Goal: Information Seeking & Learning: Learn about a topic

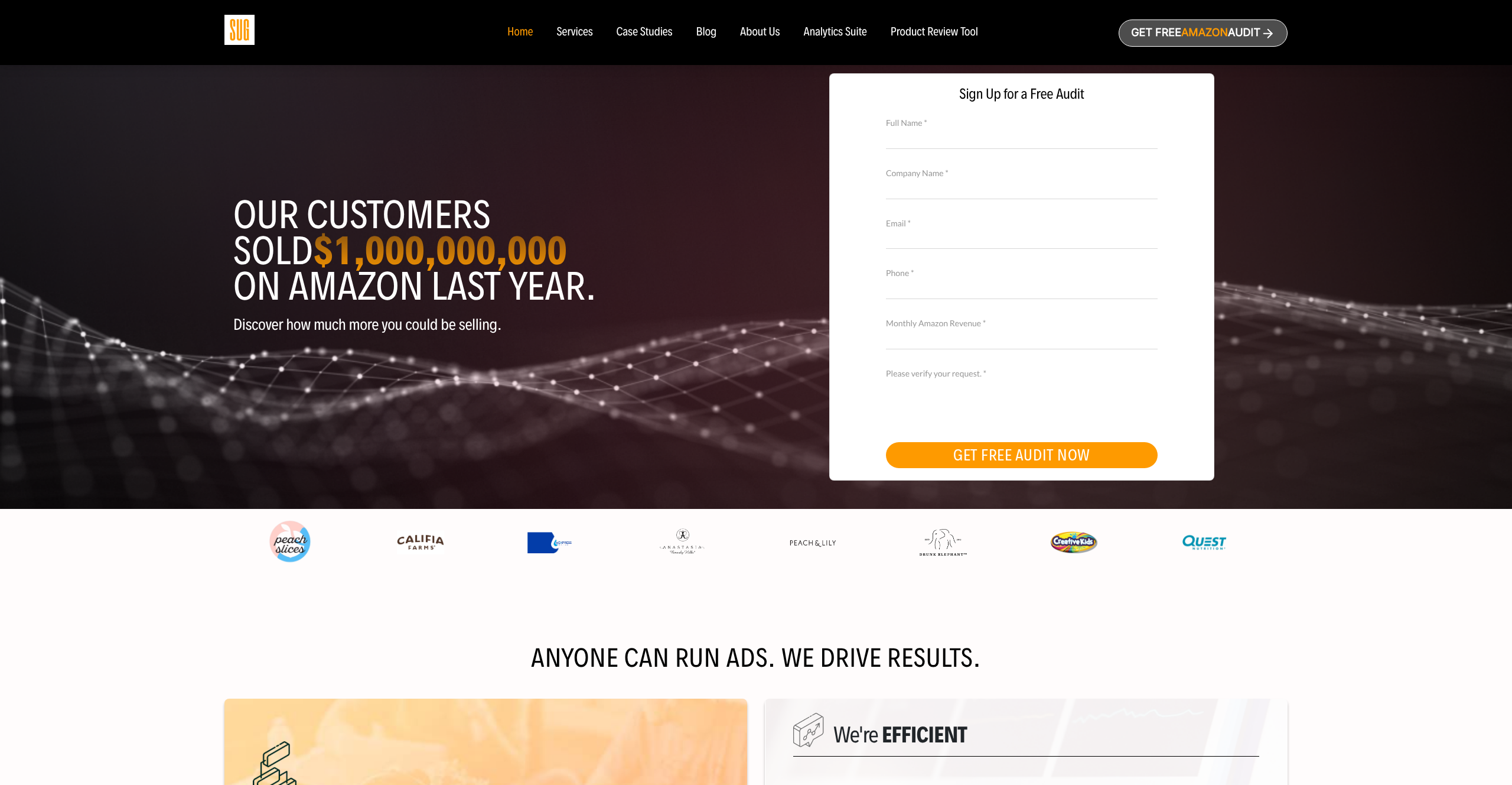
click at [579, 34] on div "Services" at bounding box center [574, 32] width 36 height 13
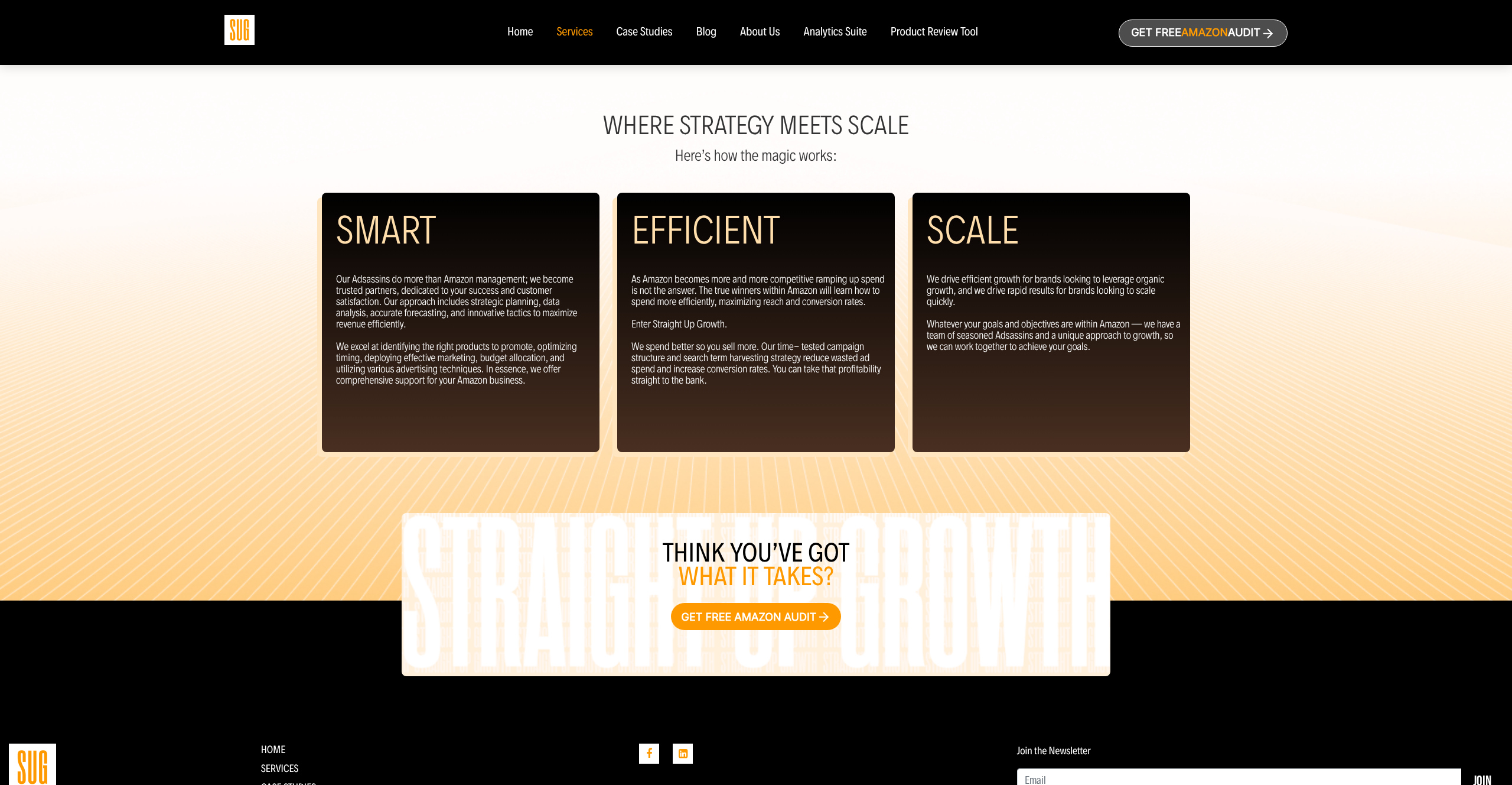
scroll to position [979, 0]
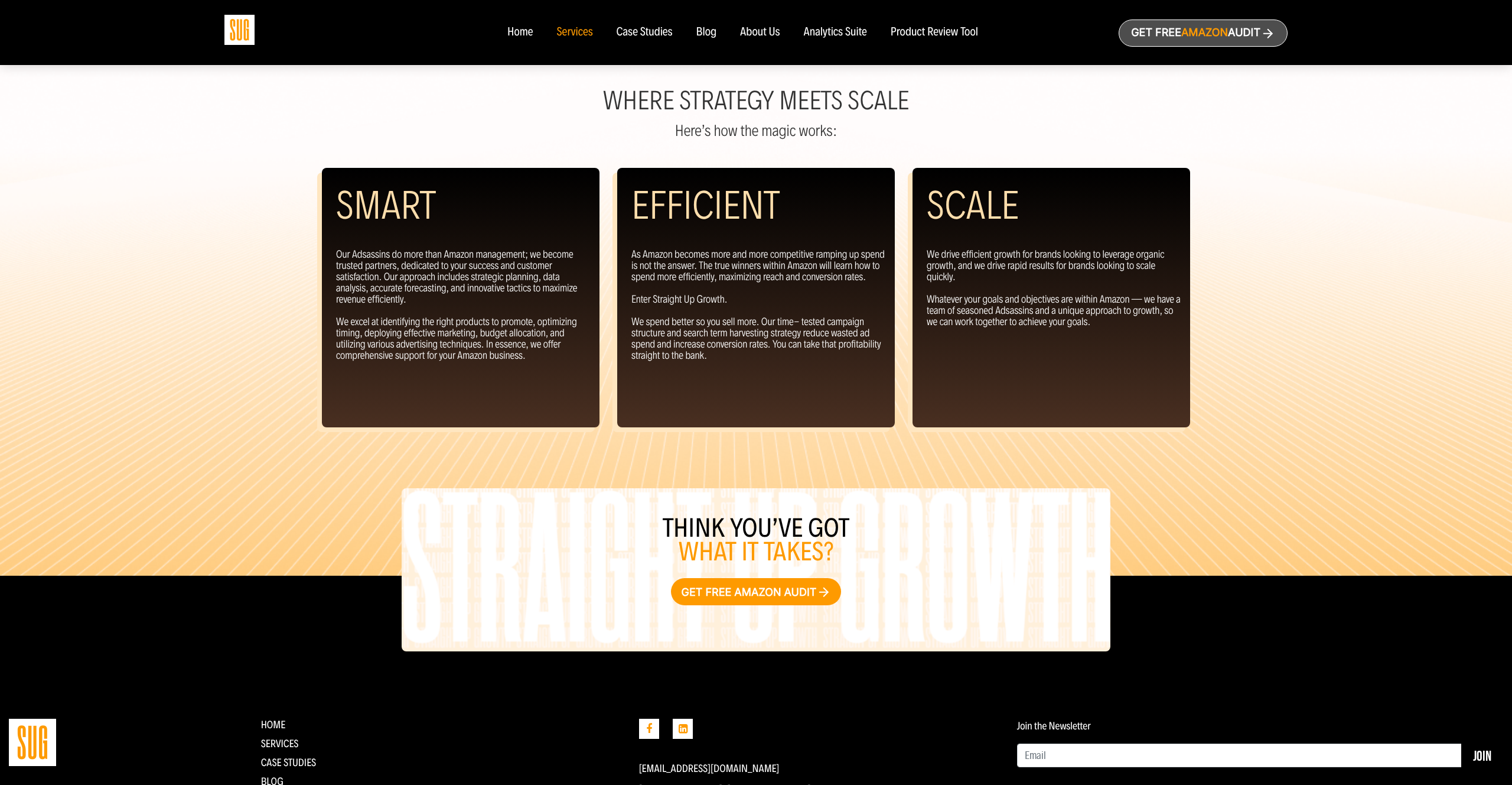
click at [663, 32] on div "Case Studies" at bounding box center [645, 32] width 56 height 13
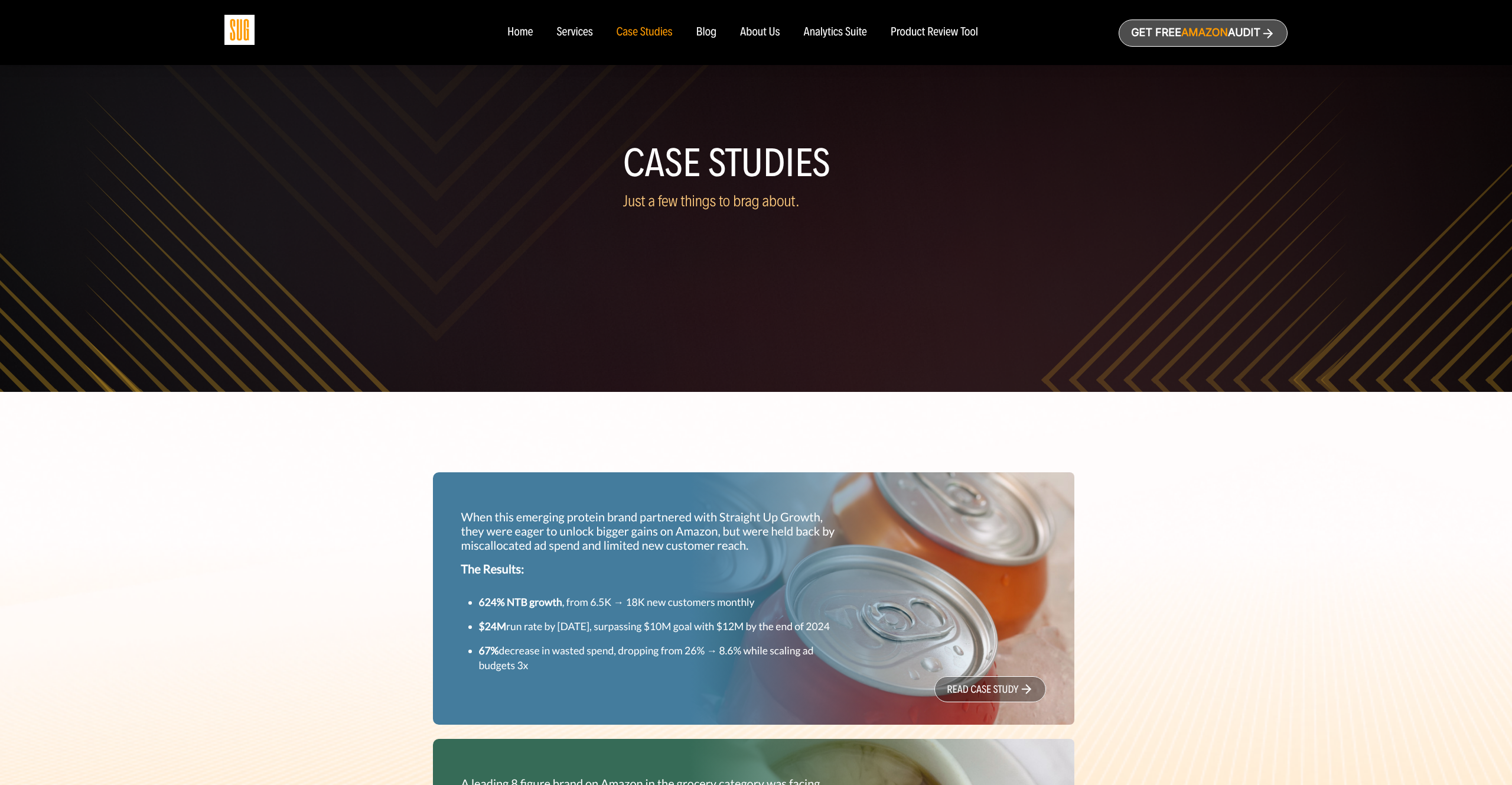
click at [763, 27] on div "About Us" at bounding box center [760, 32] width 40 height 13
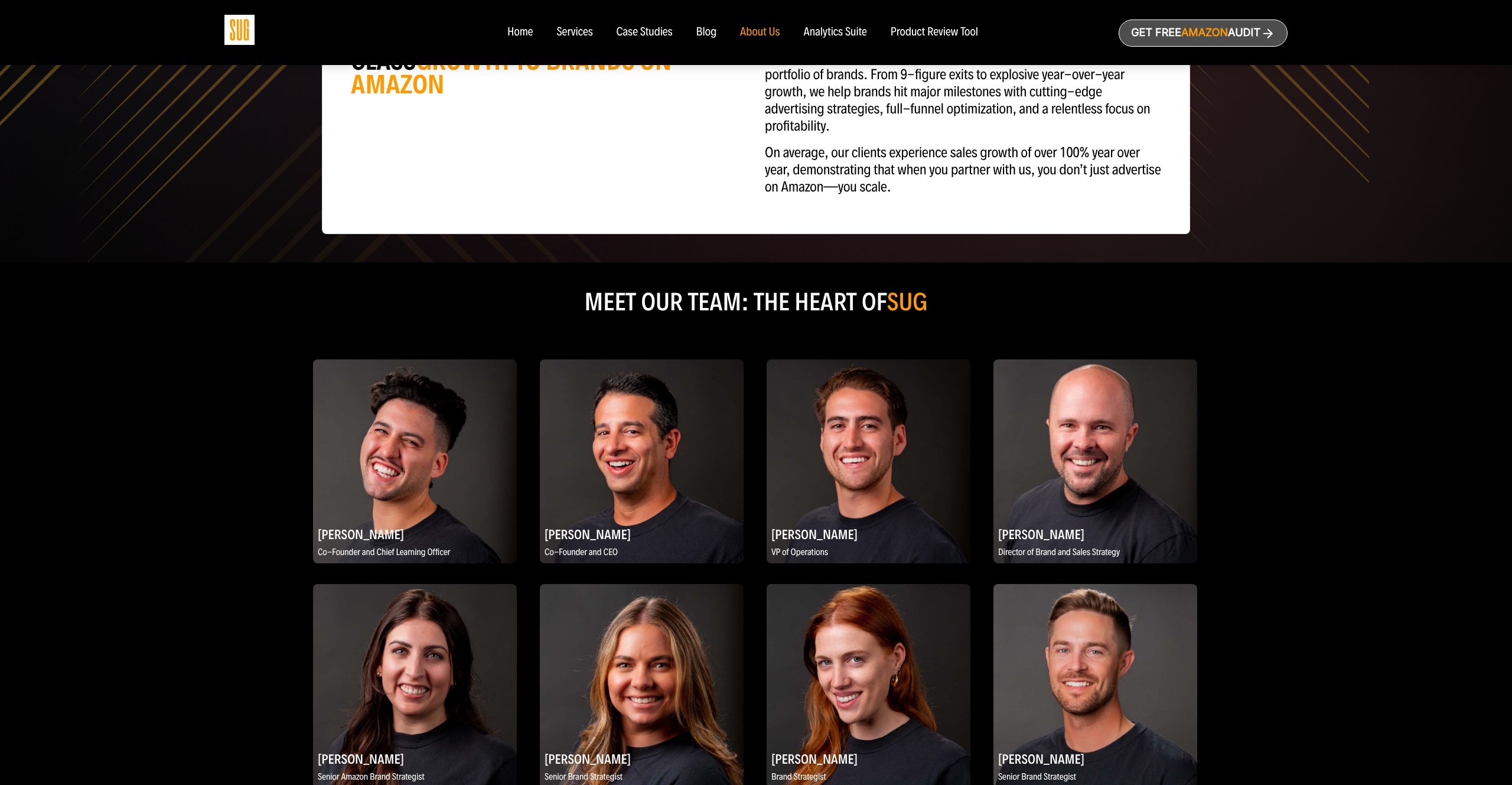
scroll to position [1075, 0]
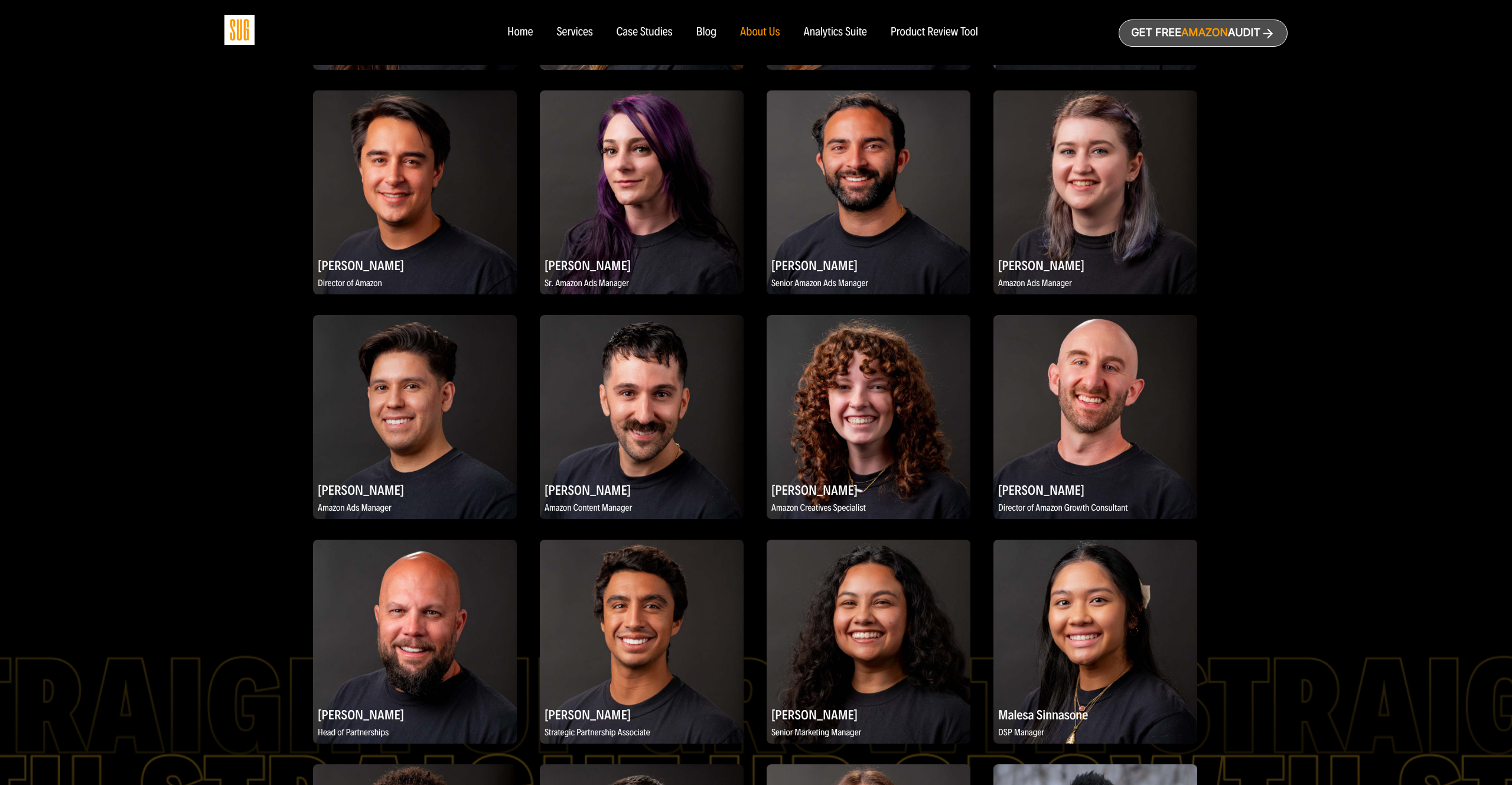
click at [649, 32] on div "Case Studies" at bounding box center [645, 32] width 56 height 13
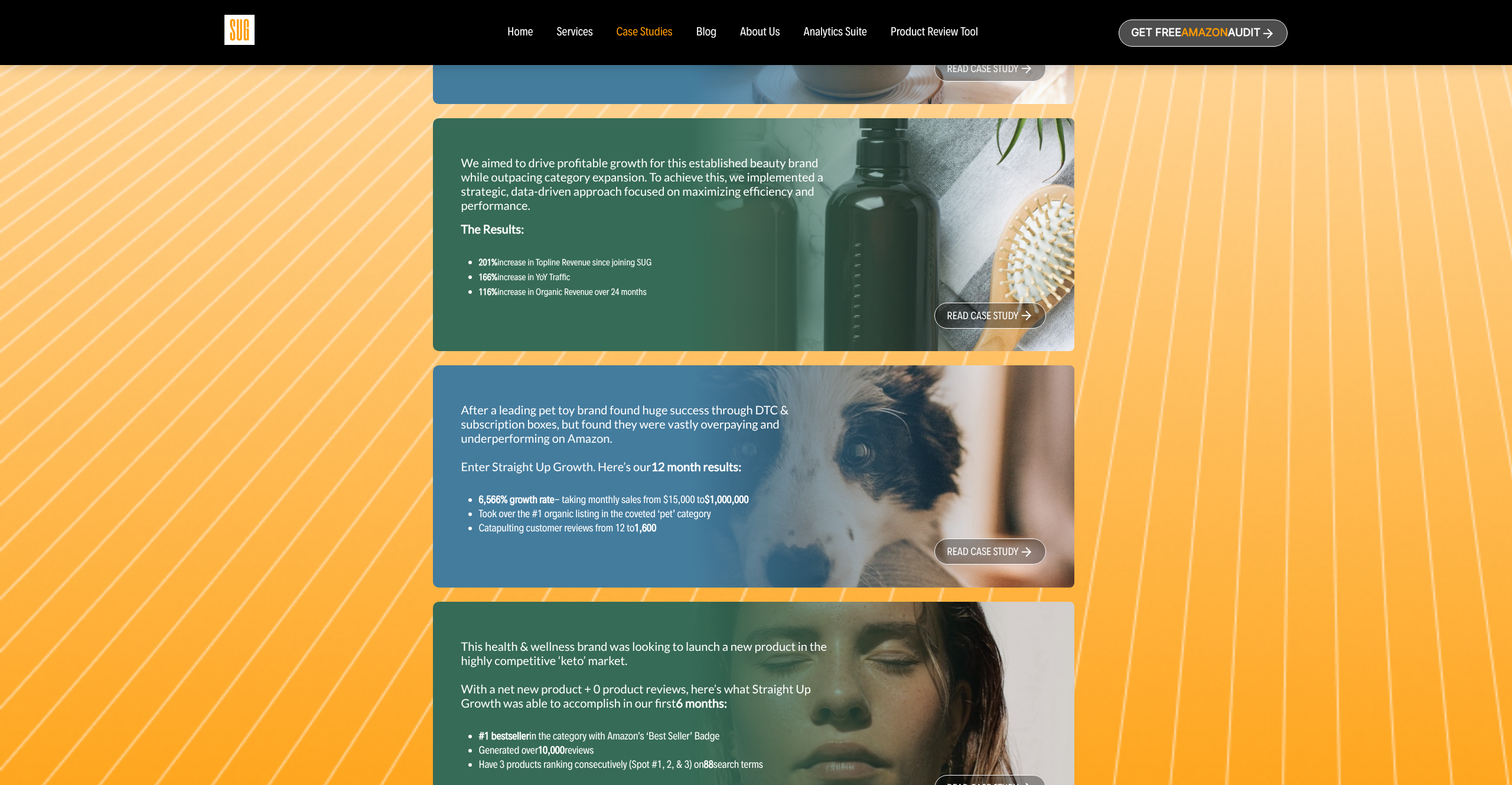
scroll to position [1495, 0]
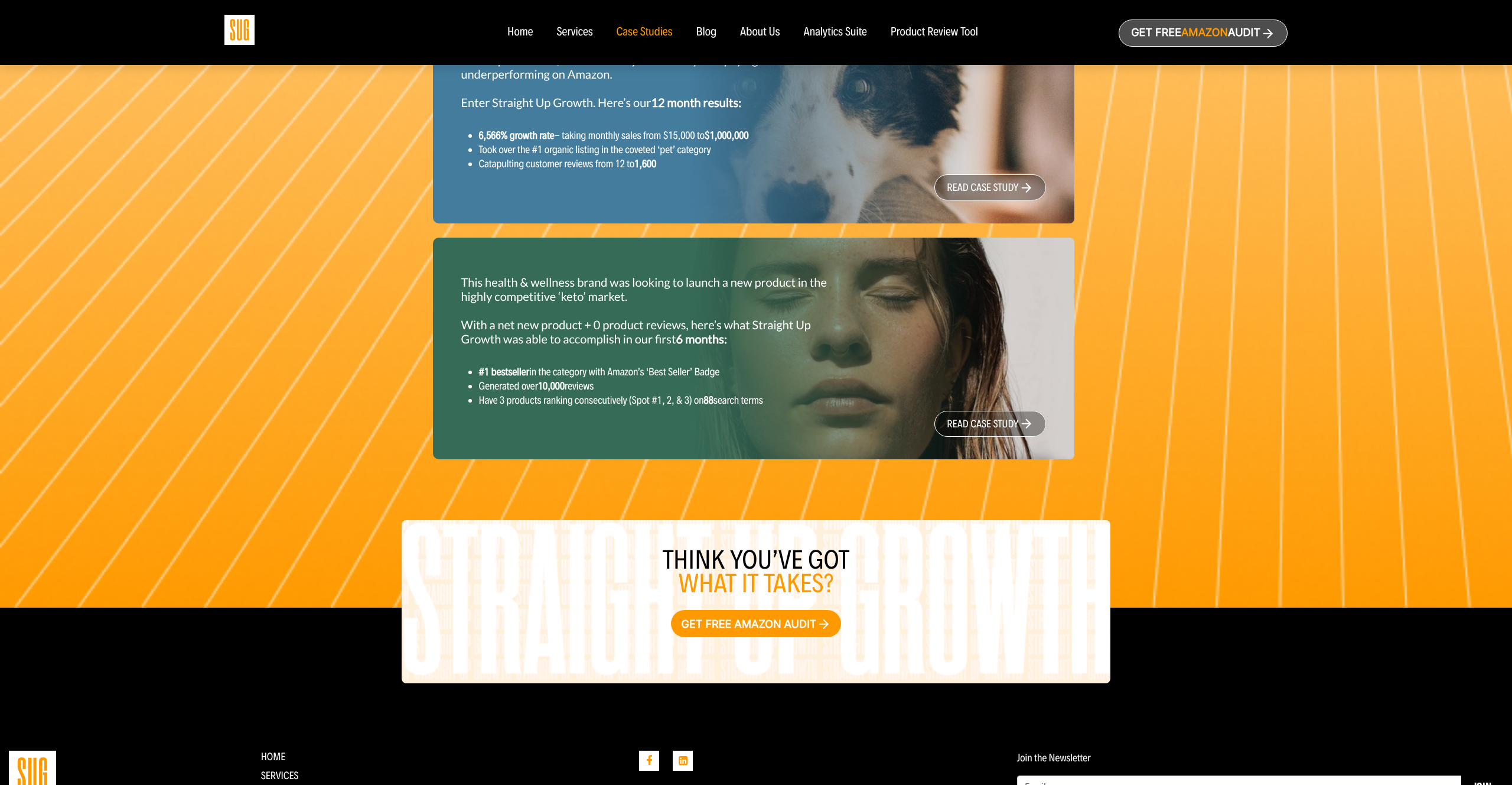
click at [572, 38] on div "Services" at bounding box center [574, 32] width 36 height 13
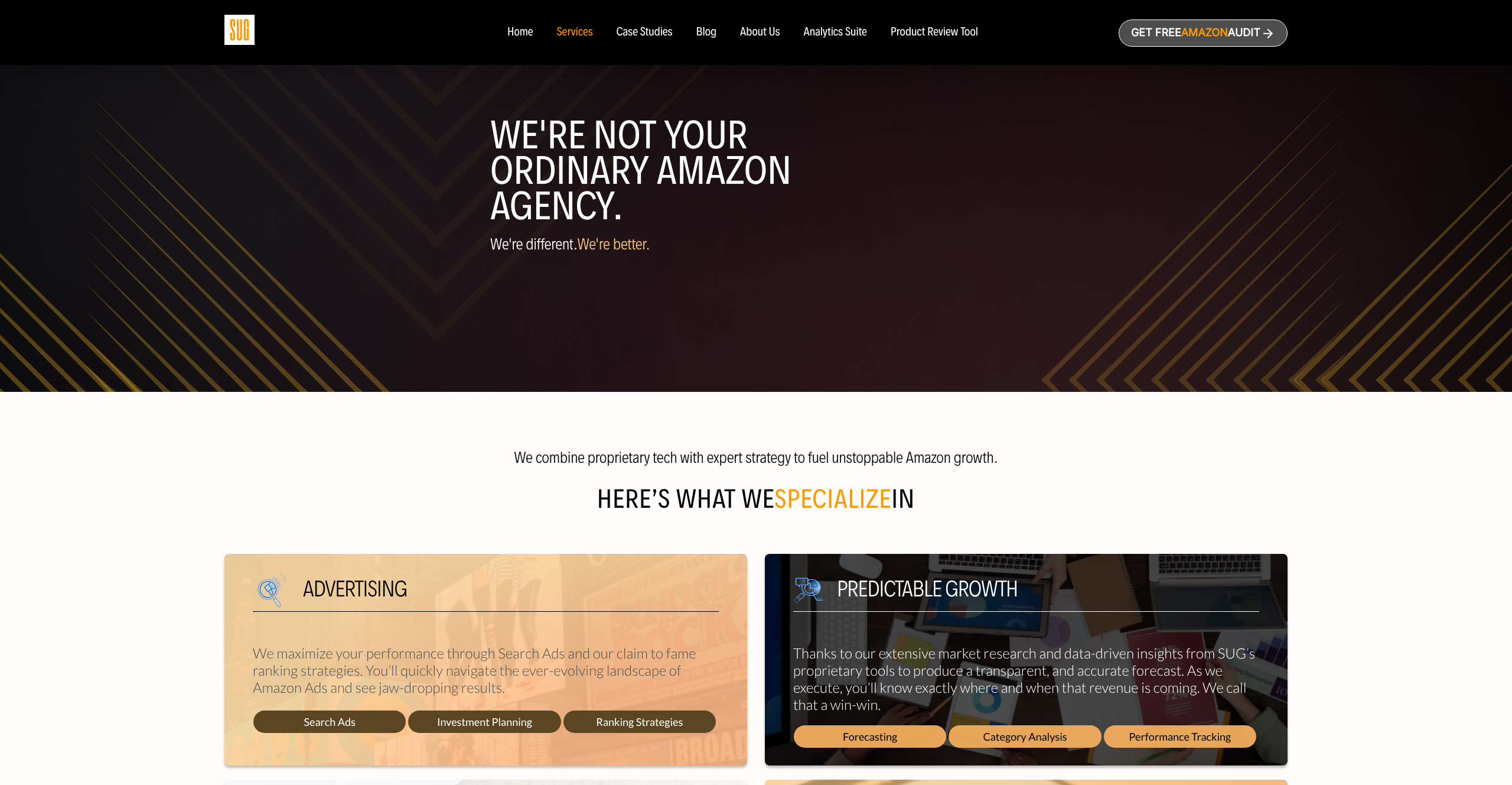
click at [523, 33] on div "Home" at bounding box center [520, 32] width 25 height 13
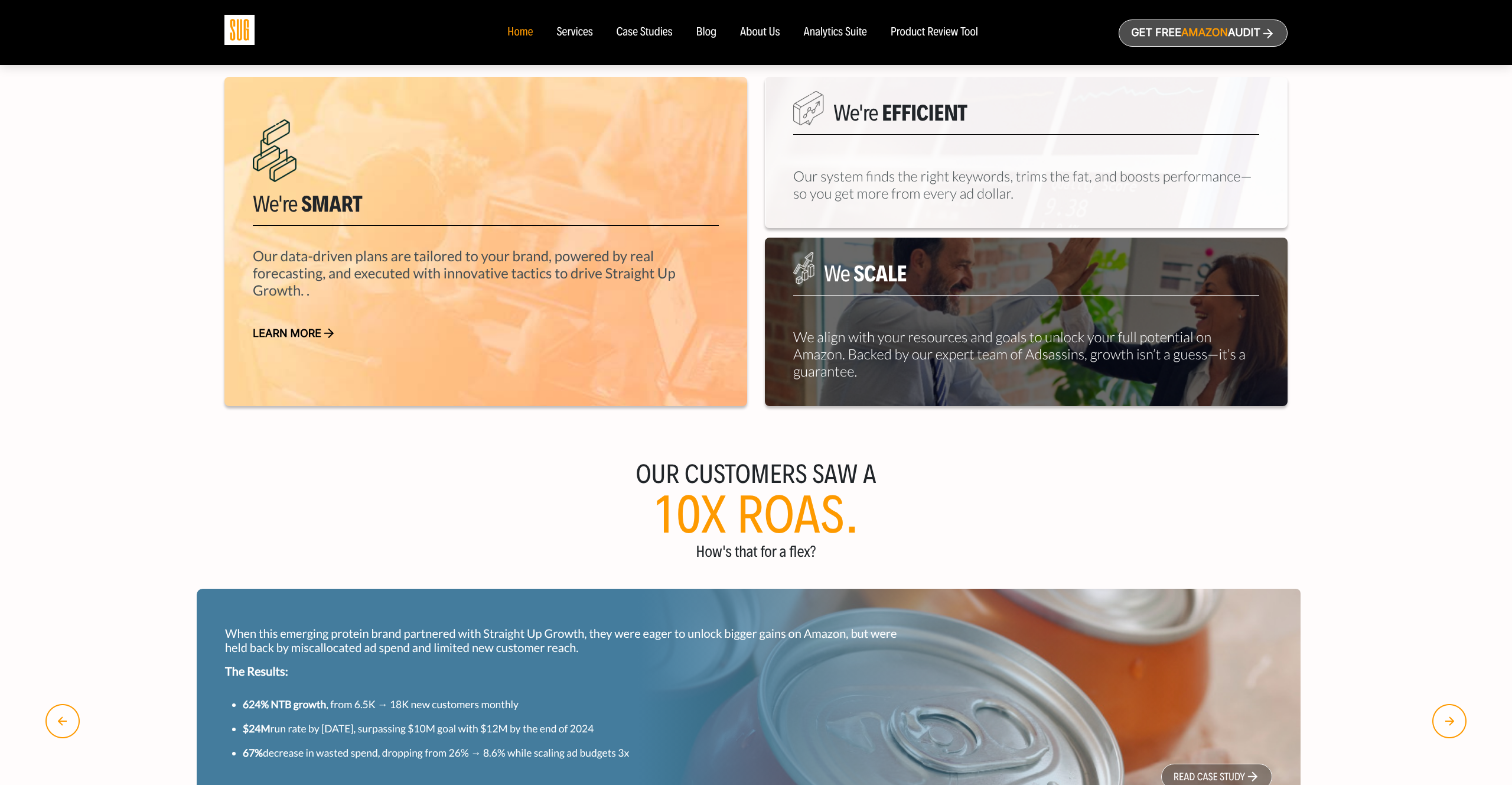
scroll to position [629, 0]
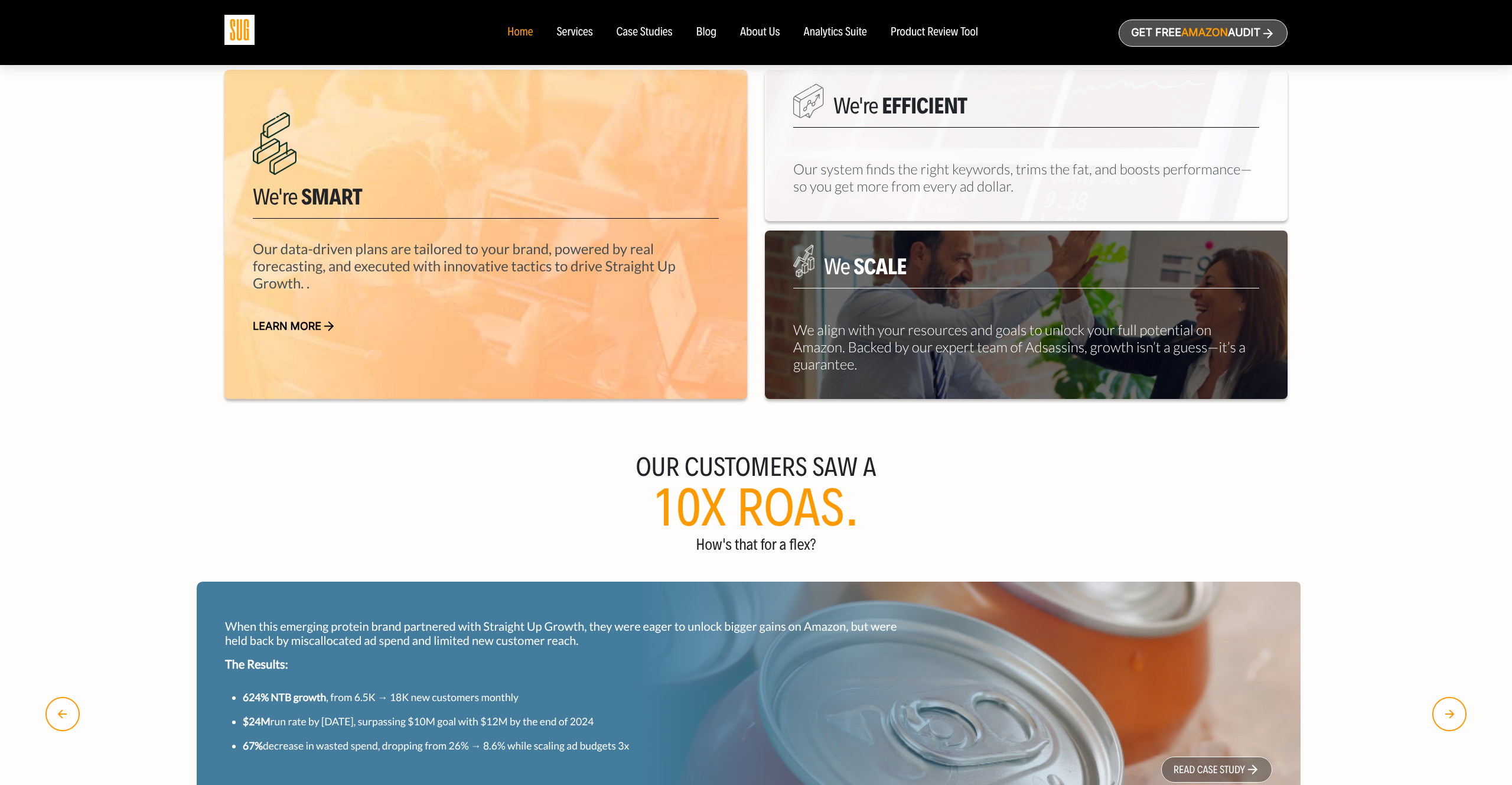
click at [309, 323] on link "Learn more" at bounding box center [486, 327] width 466 height 13
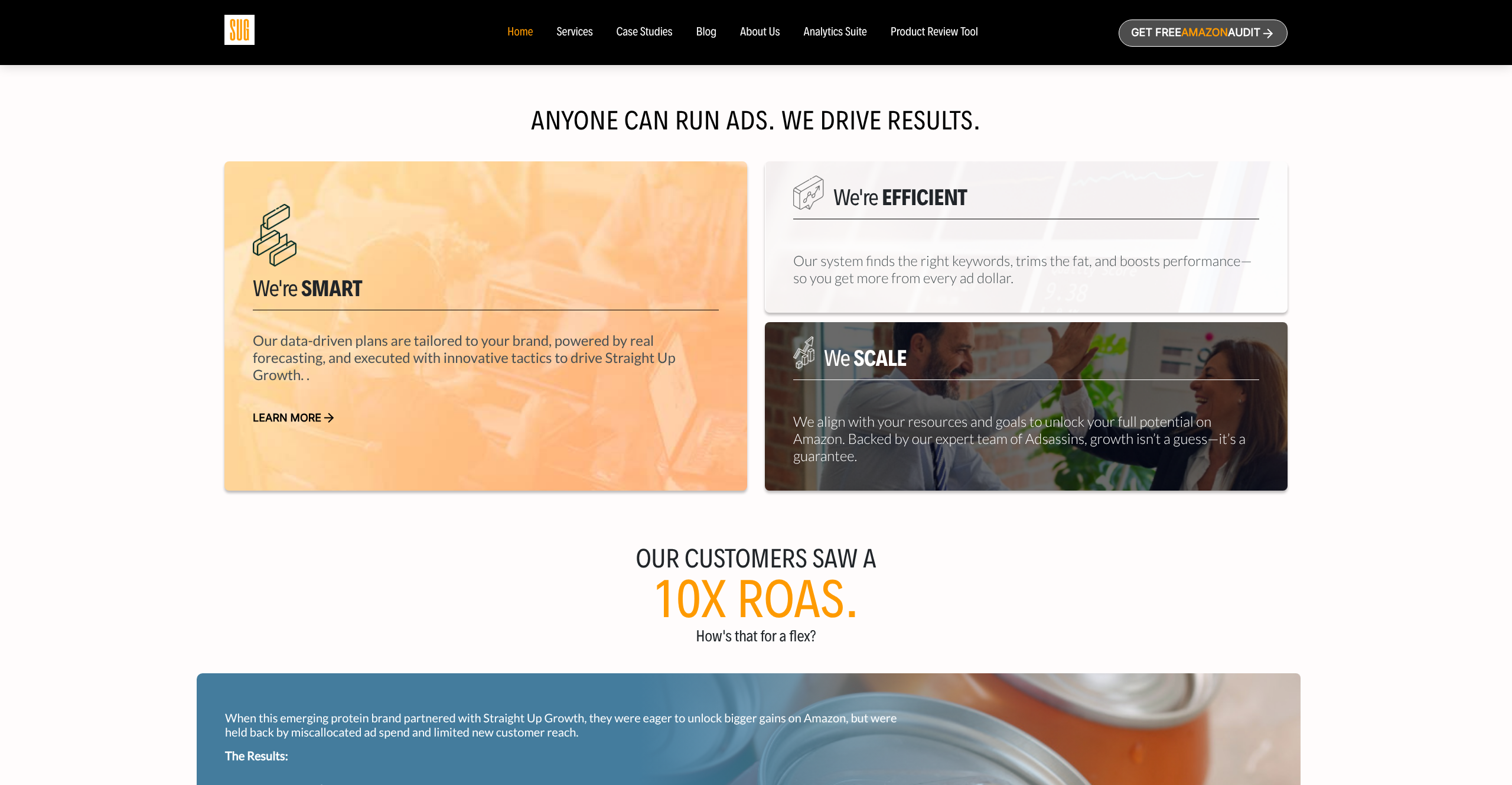
scroll to position [543, 0]
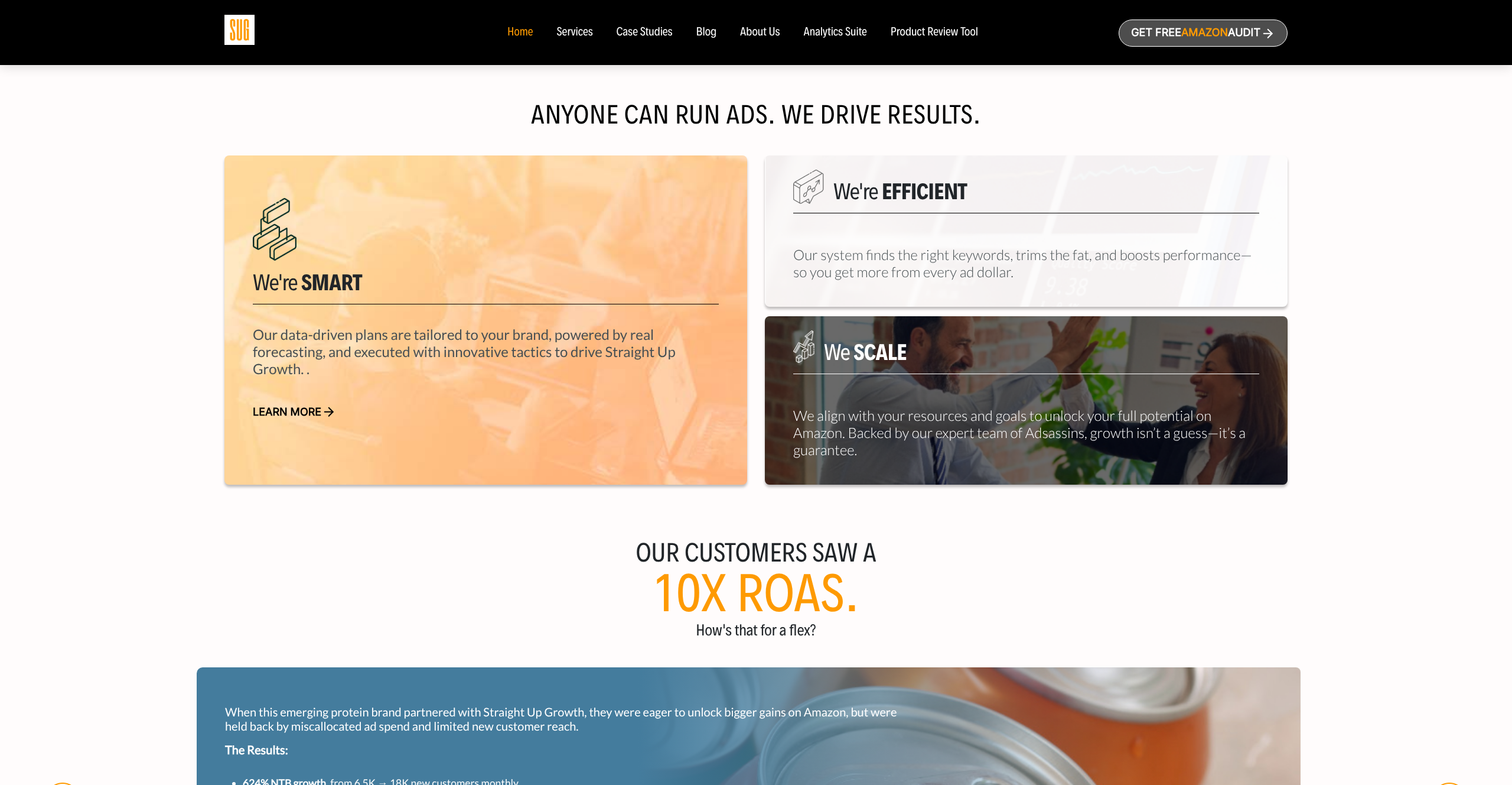
drag, startPoint x: 301, startPoint y: 371, endPoint x: 316, endPoint y: 371, distance: 15.0
click at [316, 371] on p "Our data-driven plans are tailored to your brand, powered by real forecasting, …" at bounding box center [486, 343] width 466 height 69
drag, startPoint x: 837, startPoint y: 192, endPoint x: 1015, endPoint y: 191, distance: 178.0
click at [1015, 191] on h5 "We're Efficient" at bounding box center [1026, 196] width 466 height 34
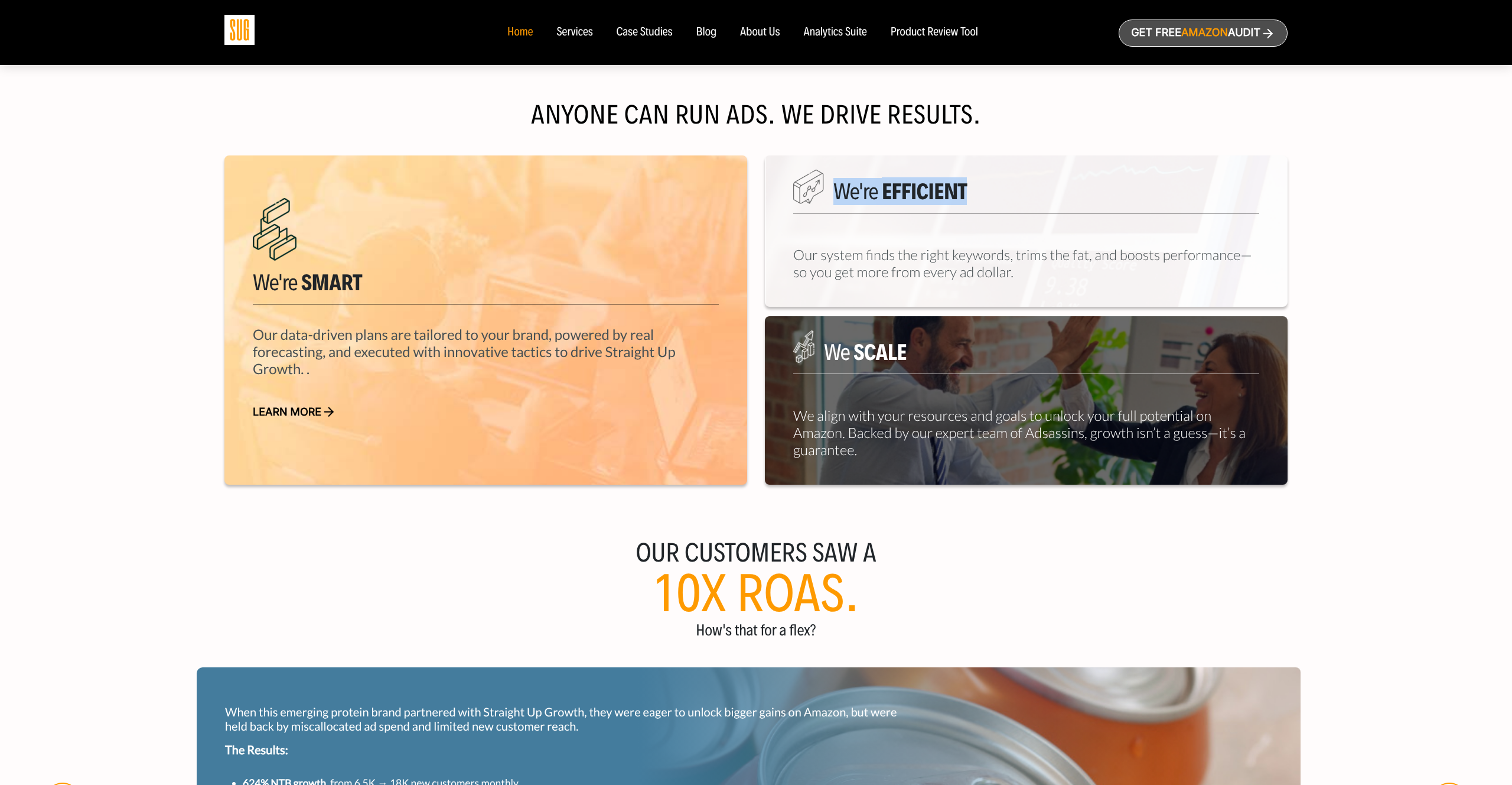
click at [1015, 191] on h5 "We're Efficient" at bounding box center [1026, 196] width 466 height 34
click at [710, 36] on div "Blog" at bounding box center [706, 32] width 20 height 13
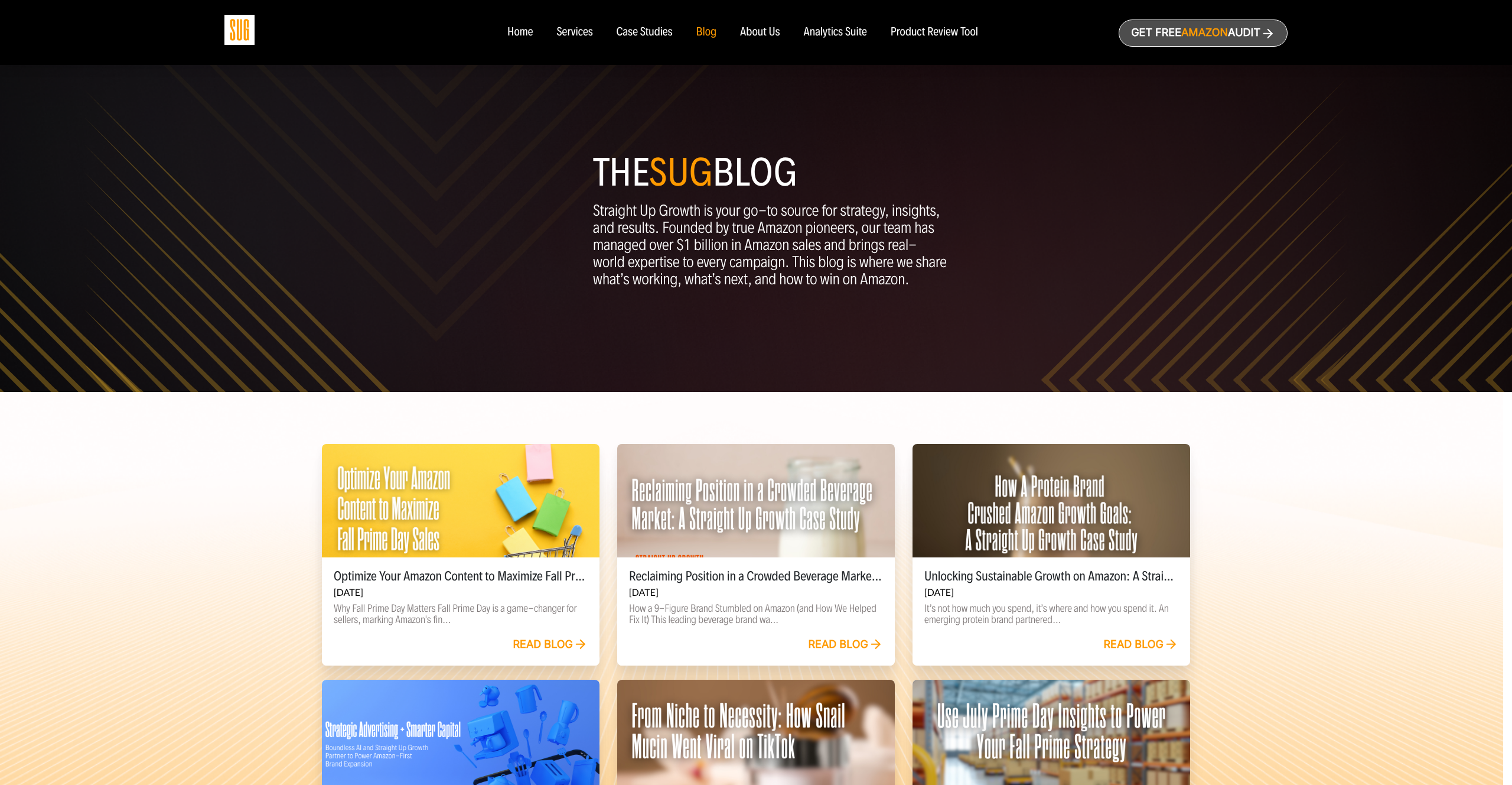
click at [526, 22] on nav "Home Services Case Studies Blog About Us" at bounding box center [756, 33] width 521 height 65
click at [525, 29] on div "Home" at bounding box center [520, 32] width 25 height 13
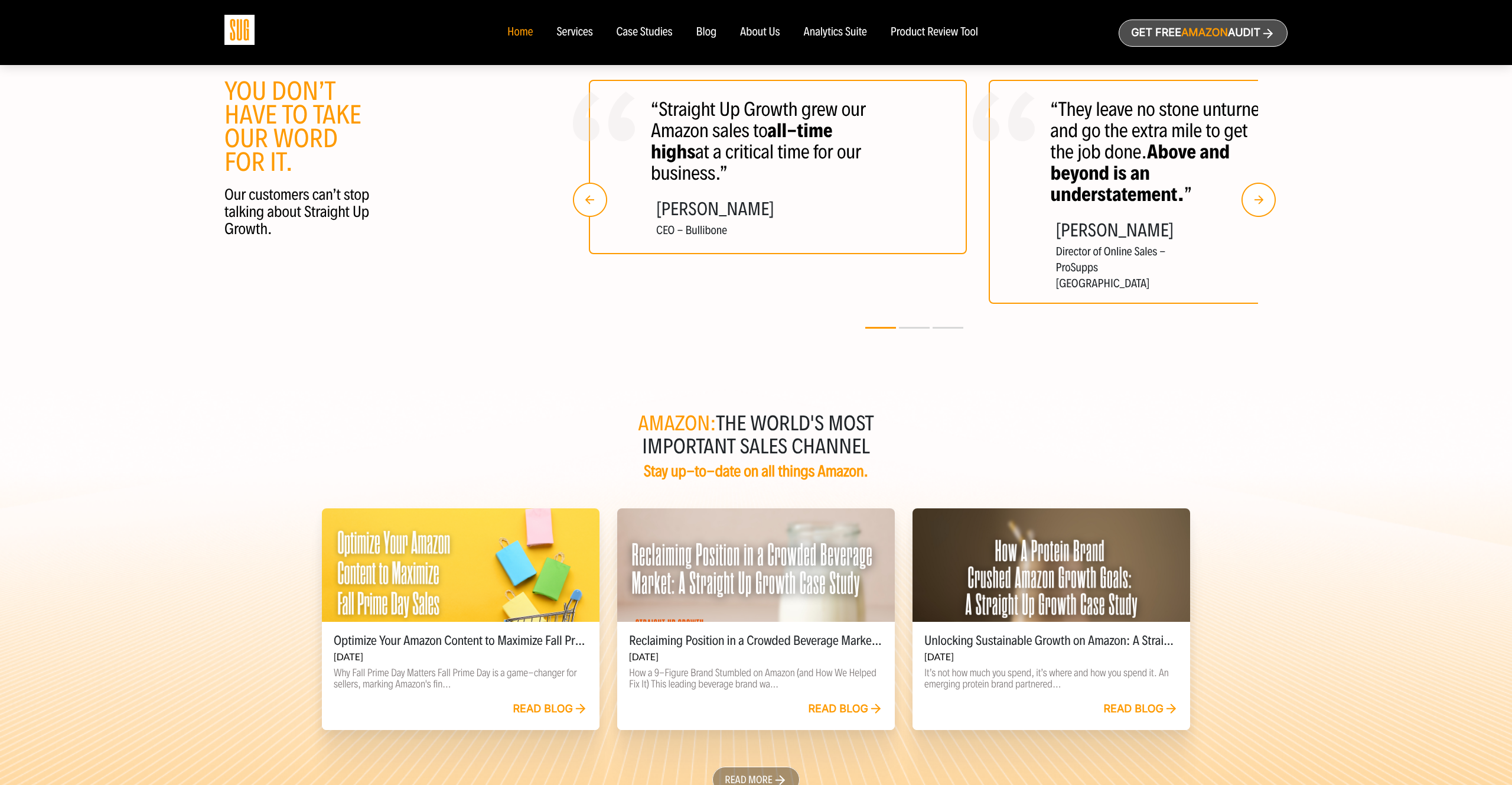
scroll to position [2386, 0]
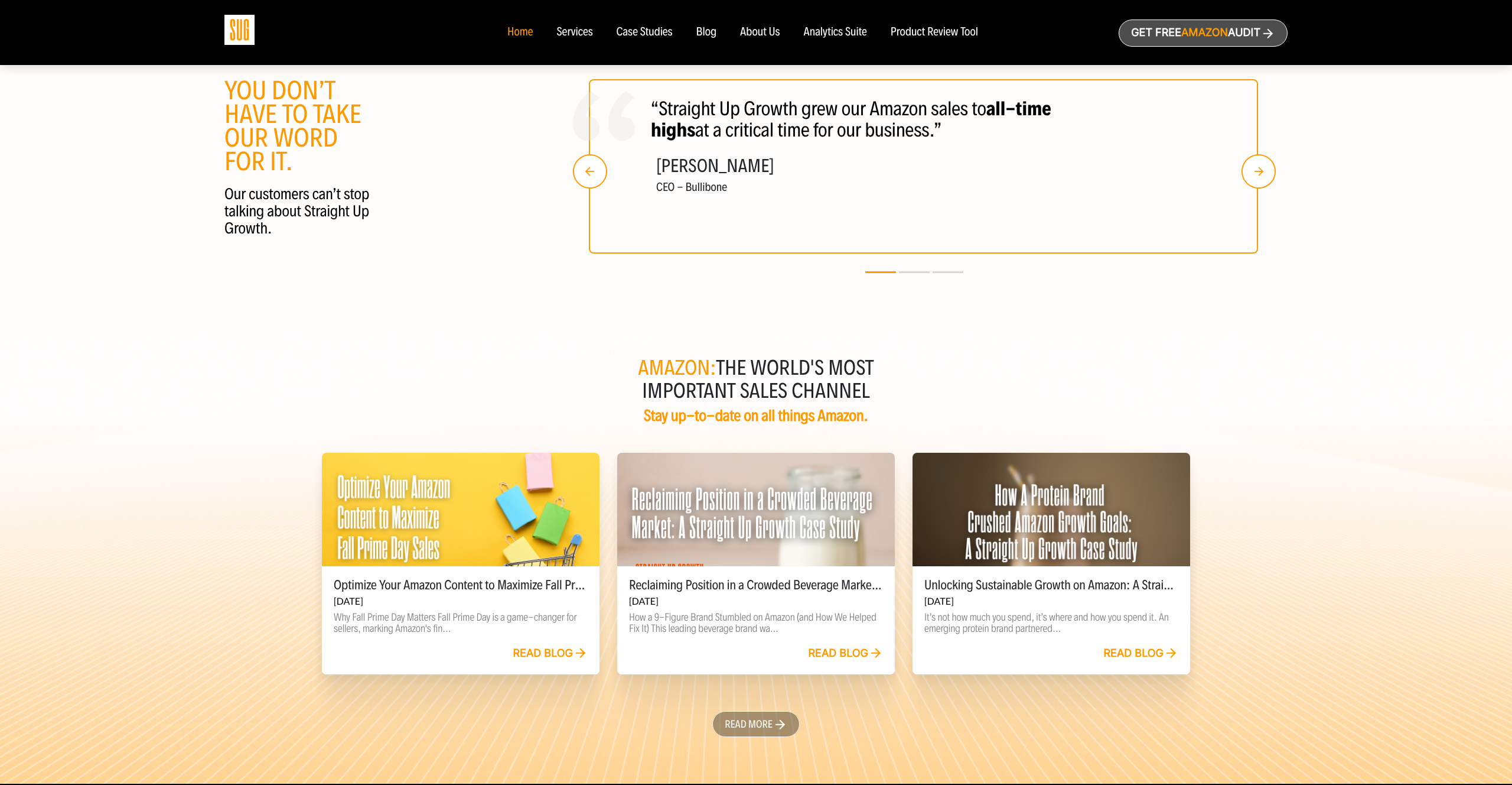
click at [1211, 364] on h2 "Amazon: the world's most important sales channel" at bounding box center [756, 380] width 1512 height 45
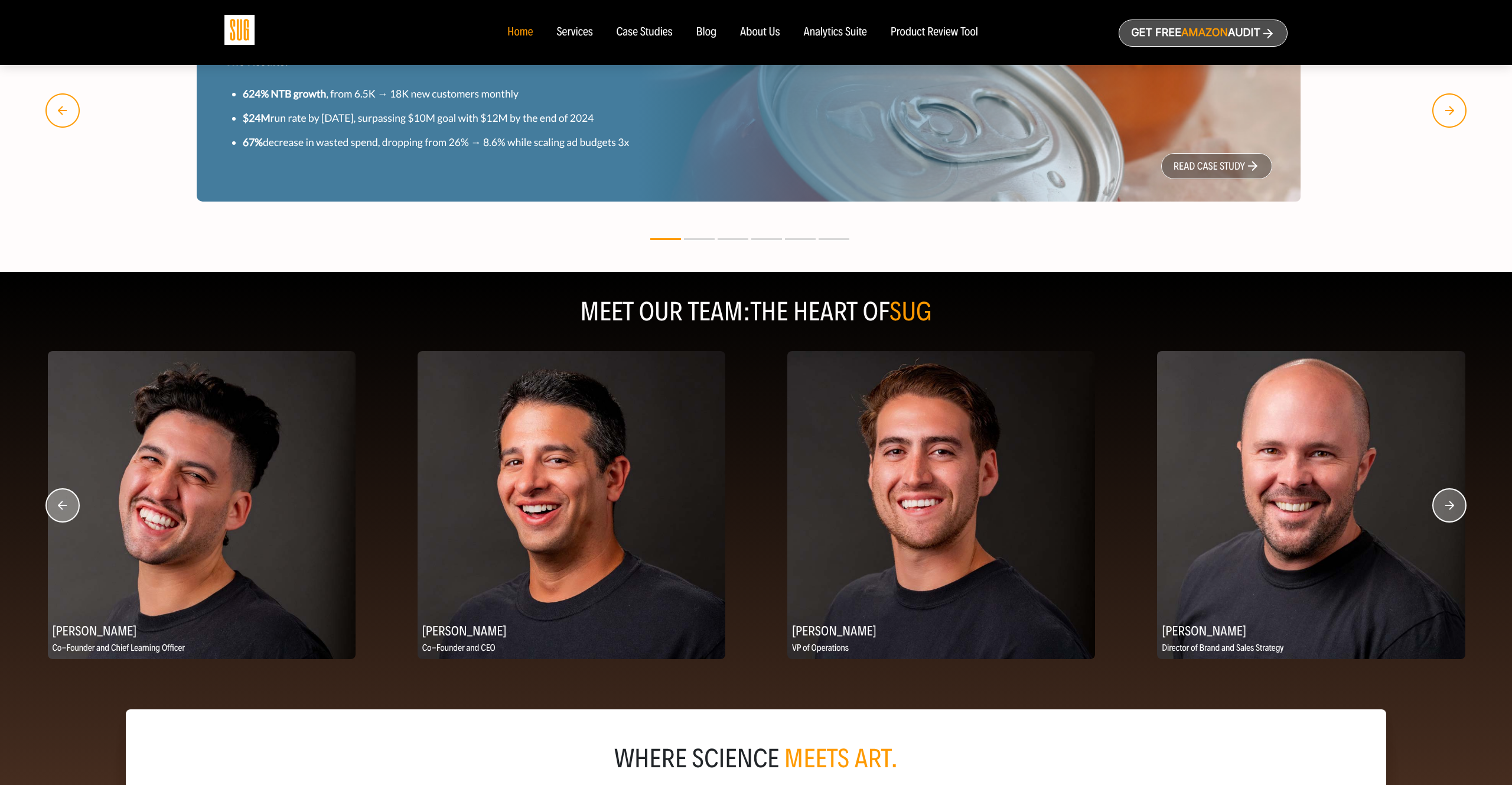
scroll to position [1224, 0]
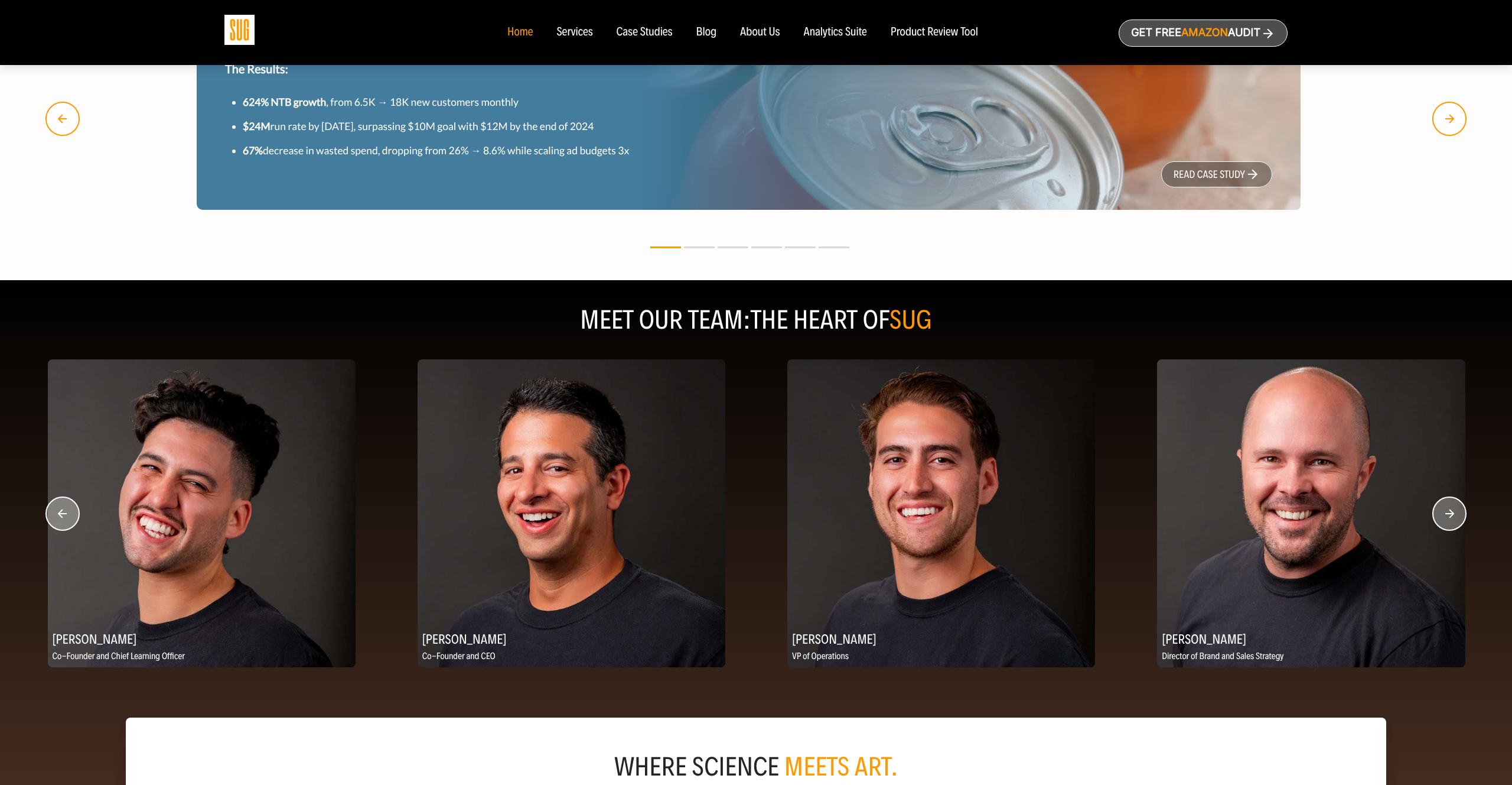
click at [706, 33] on div "Blog" at bounding box center [706, 32] width 20 height 13
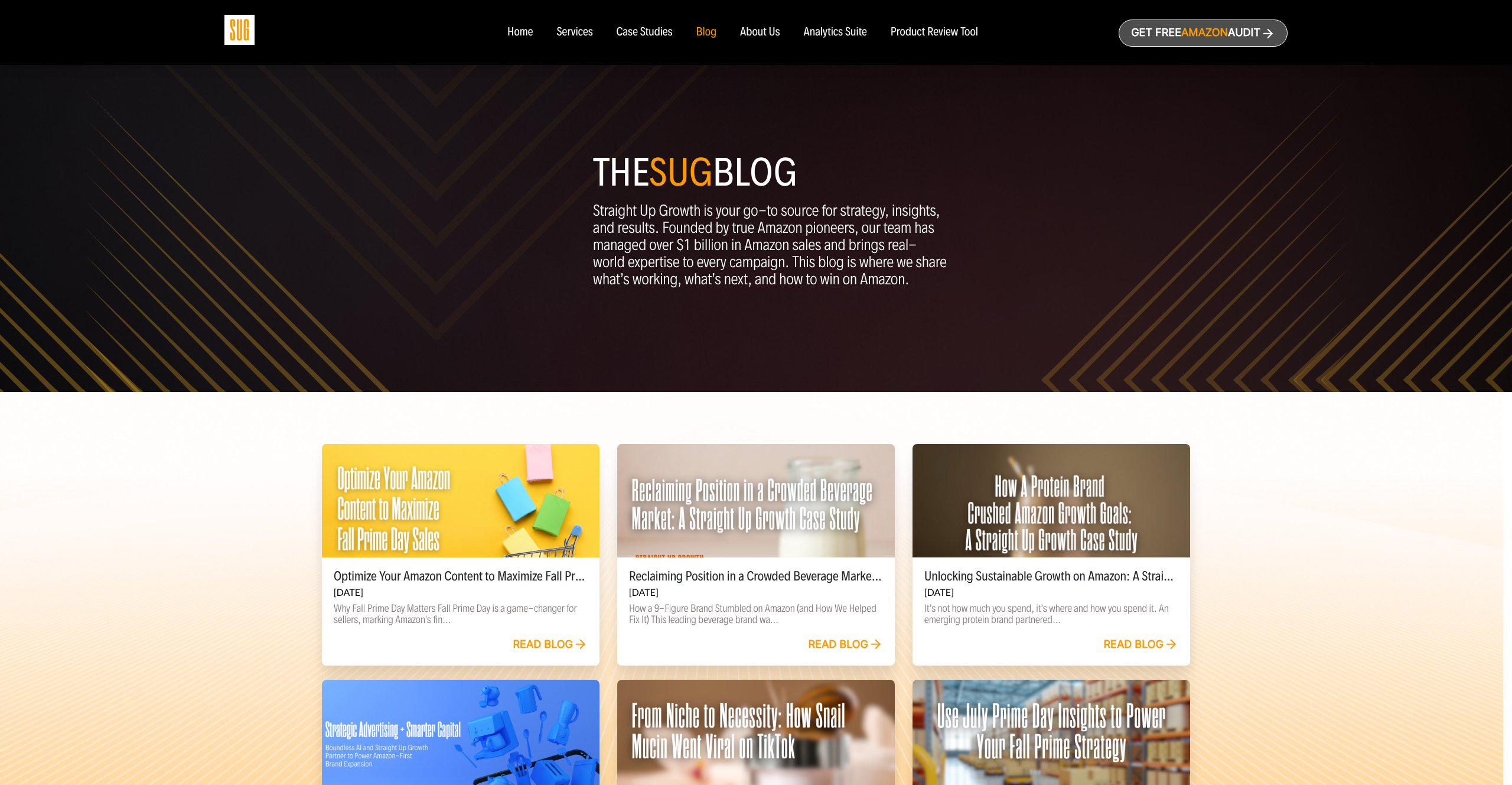
scroll to position [204, 0]
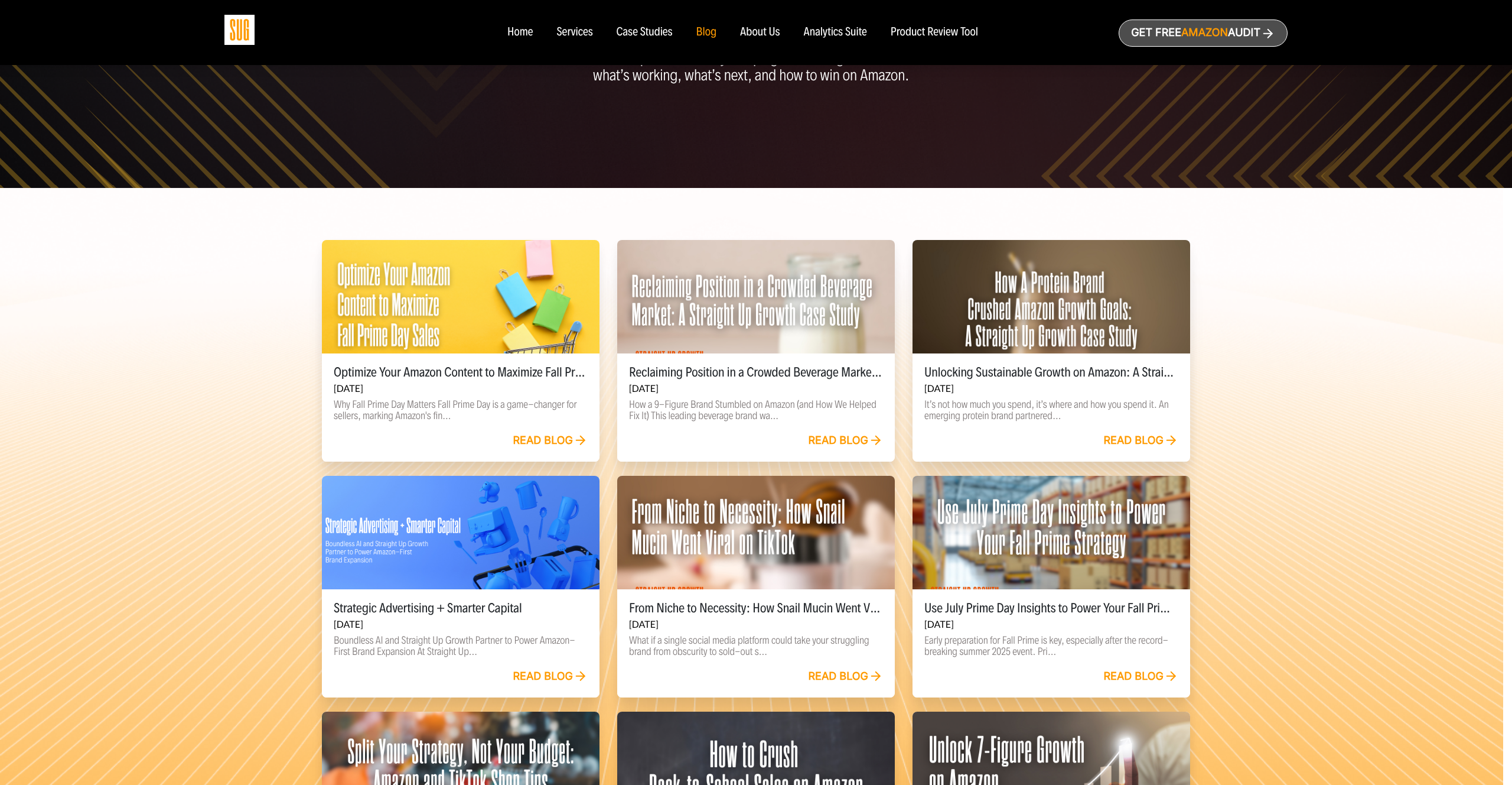
click at [1024, 281] on div at bounding box center [1051, 296] width 278 height 113
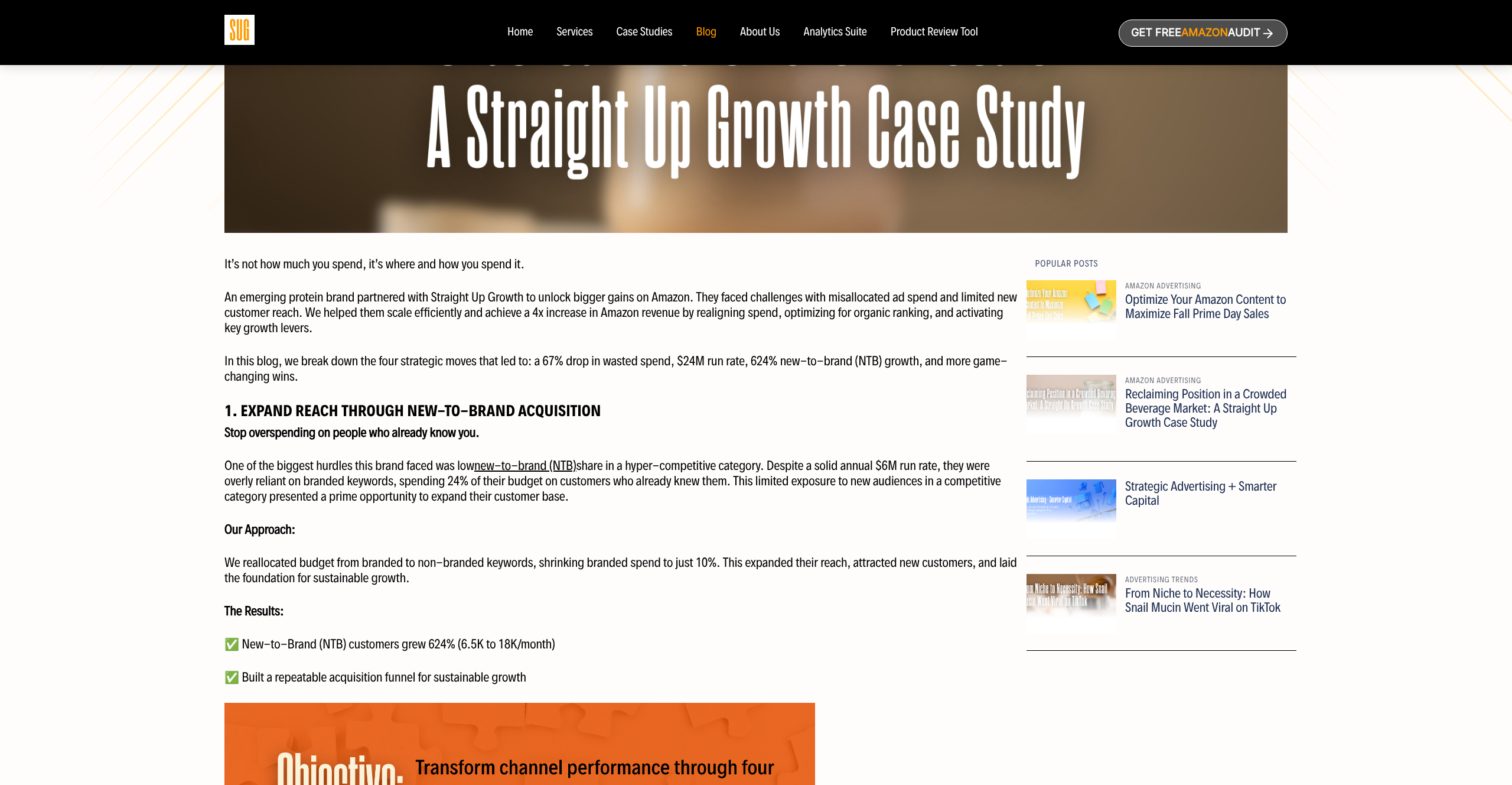
scroll to position [801, 0]
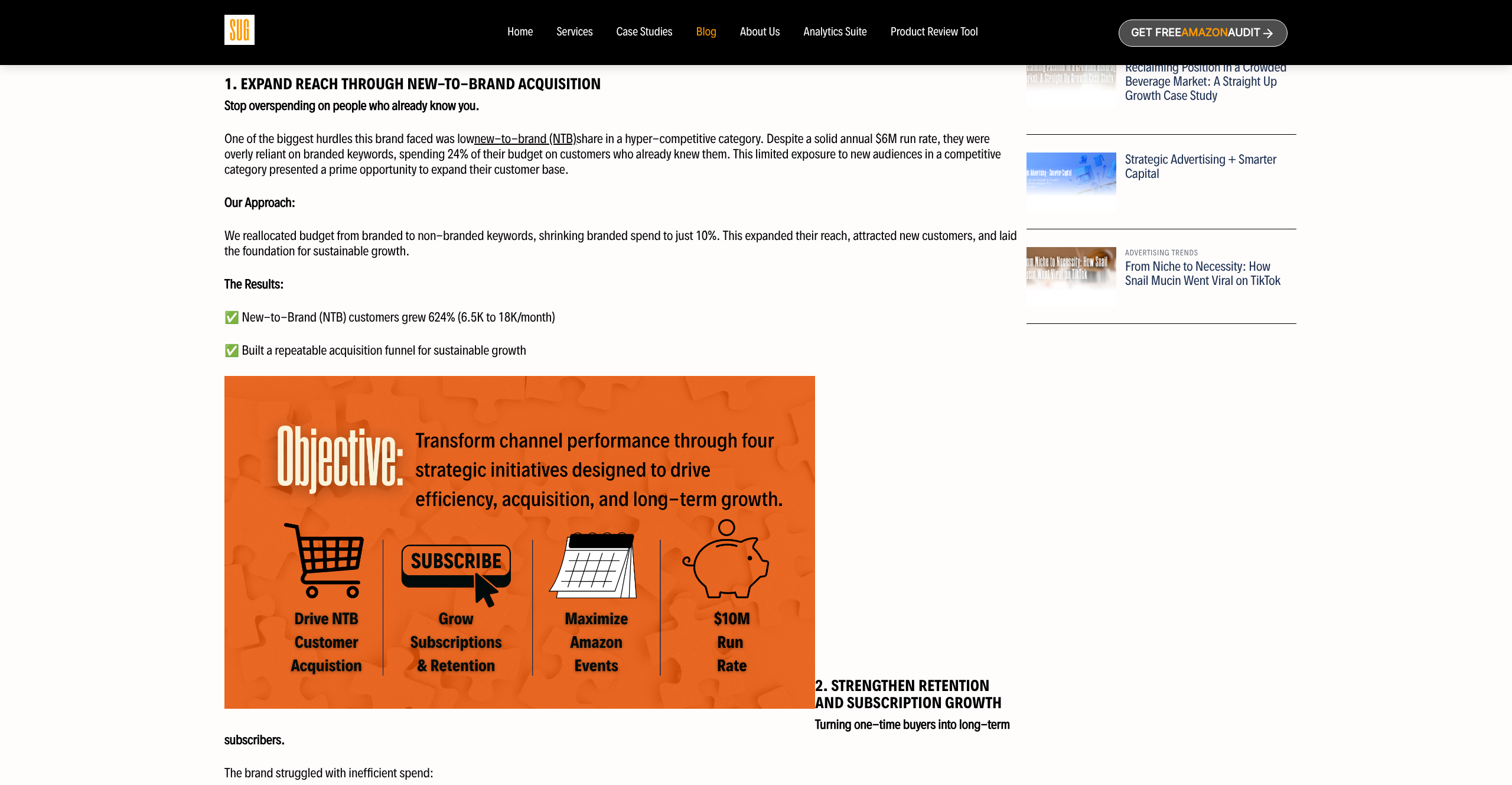
drag, startPoint x: 240, startPoint y: 349, endPoint x: 597, endPoint y: 354, distance: 357.0
click at [594, 354] on p "✅ Built a repeatable acquisition funnel for sustainable growth" at bounding box center [621, 350] width 793 height 16
click at [597, 354] on p "✅ Built a repeatable acquisition funnel for sustainable growth" at bounding box center [621, 350] width 793 height 16
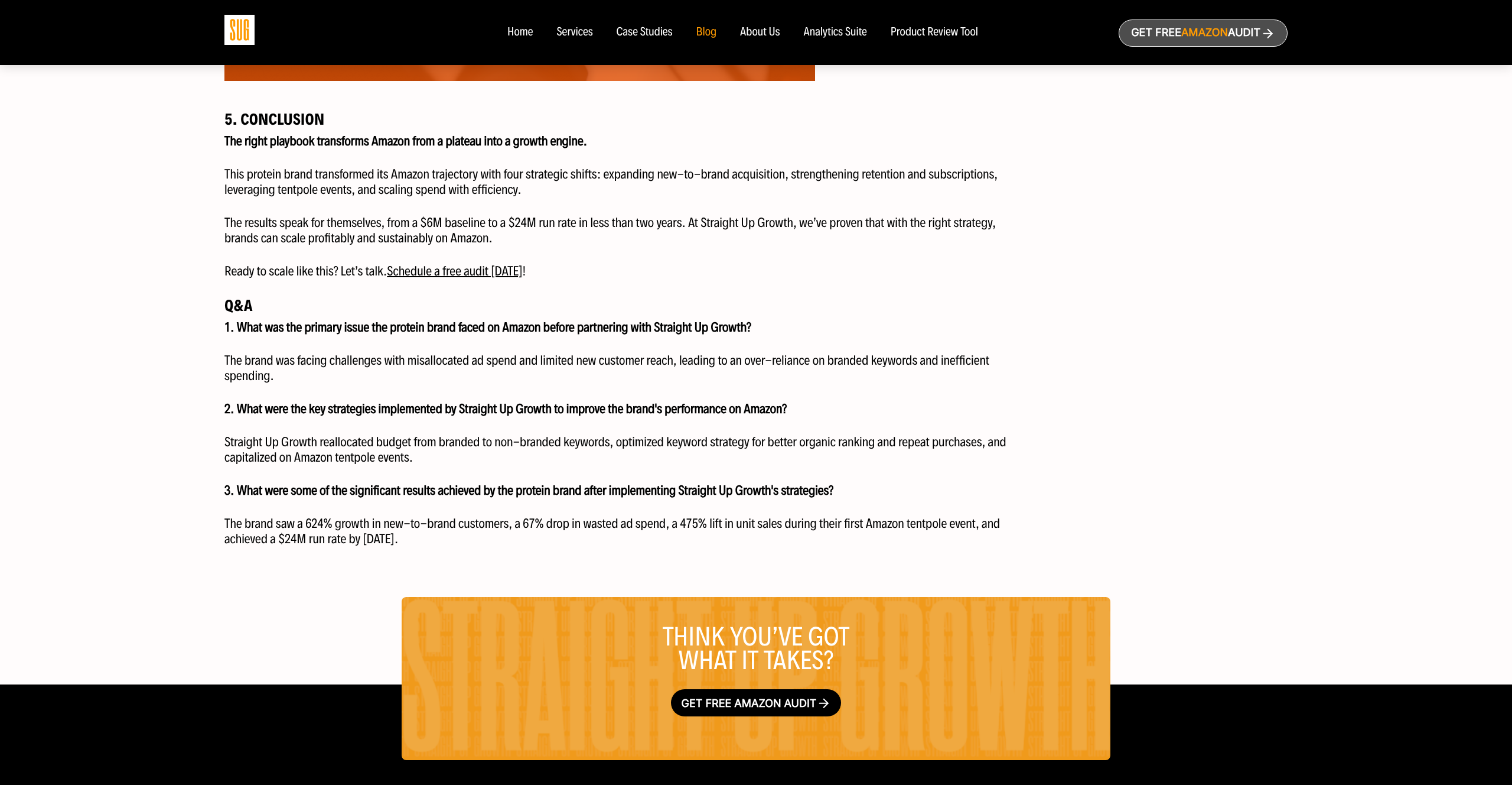
scroll to position [2426, 0]
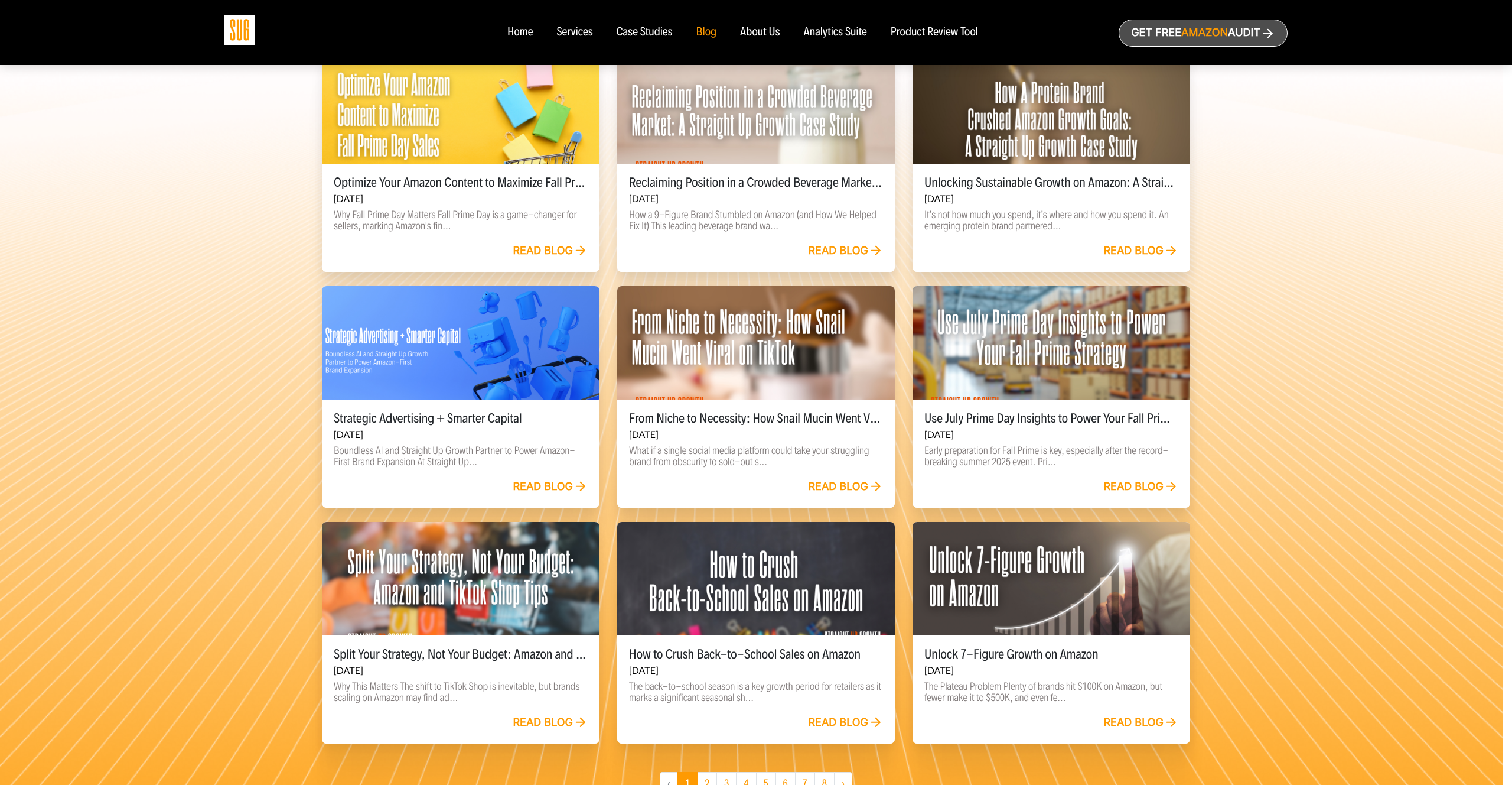
scroll to position [333, 0]
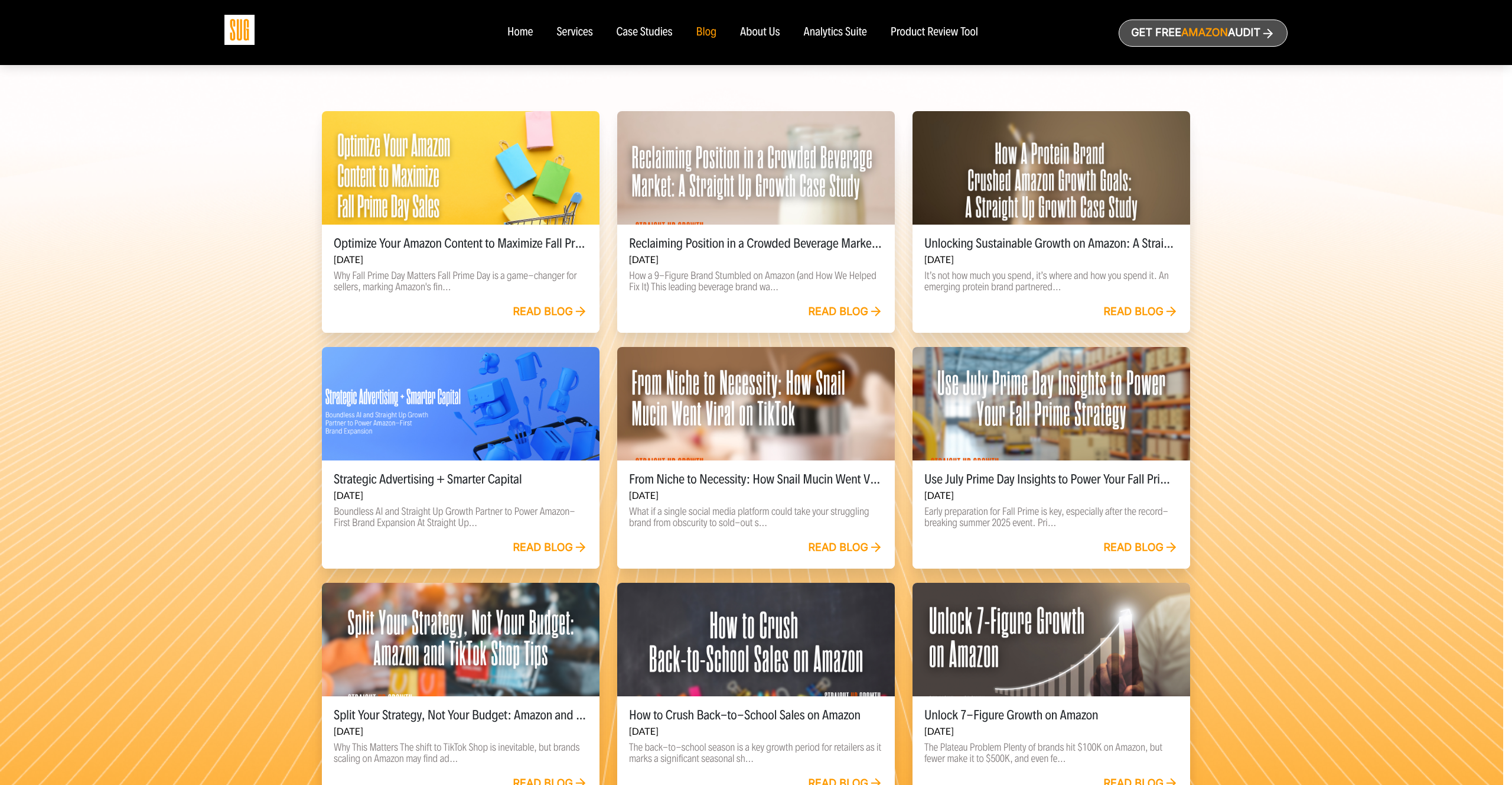
click at [580, 34] on div "Services" at bounding box center [574, 32] width 36 height 13
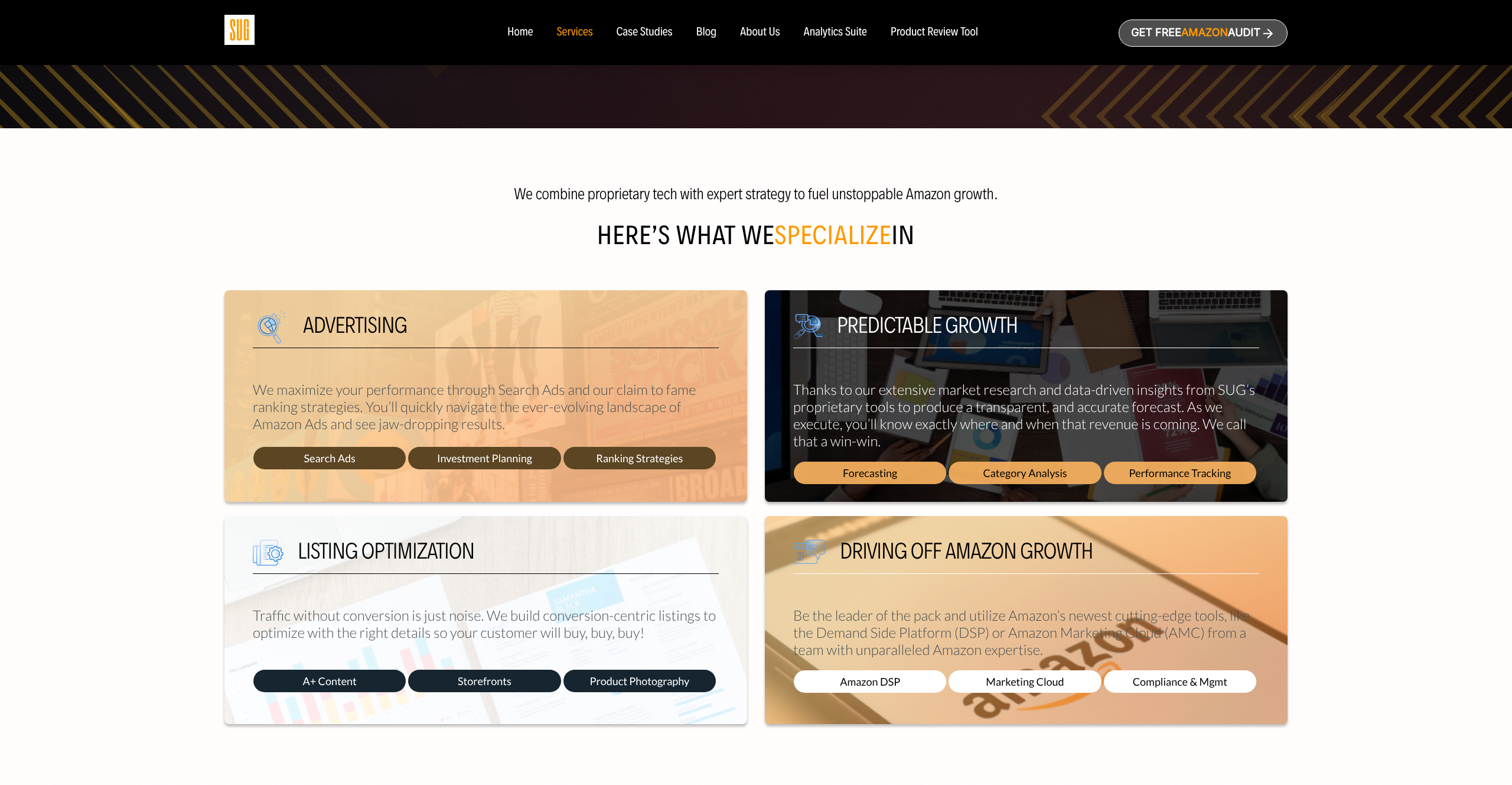
scroll to position [264, 0]
drag, startPoint x: 787, startPoint y: 221, endPoint x: 882, endPoint y: 232, distance: 95.6
click at [883, 232] on div "We combine proprietary tech with expert strategy to fuel unstoppable Amazon gro…" at bounding box center [756, 223] width 1063 height 77
click at [882, 232] on span "specialize" at bounding box center [833, 235] width 117 height 31
click at [828, 232] on span "specialize" at bounding box center [833, 235] width 117 height 31
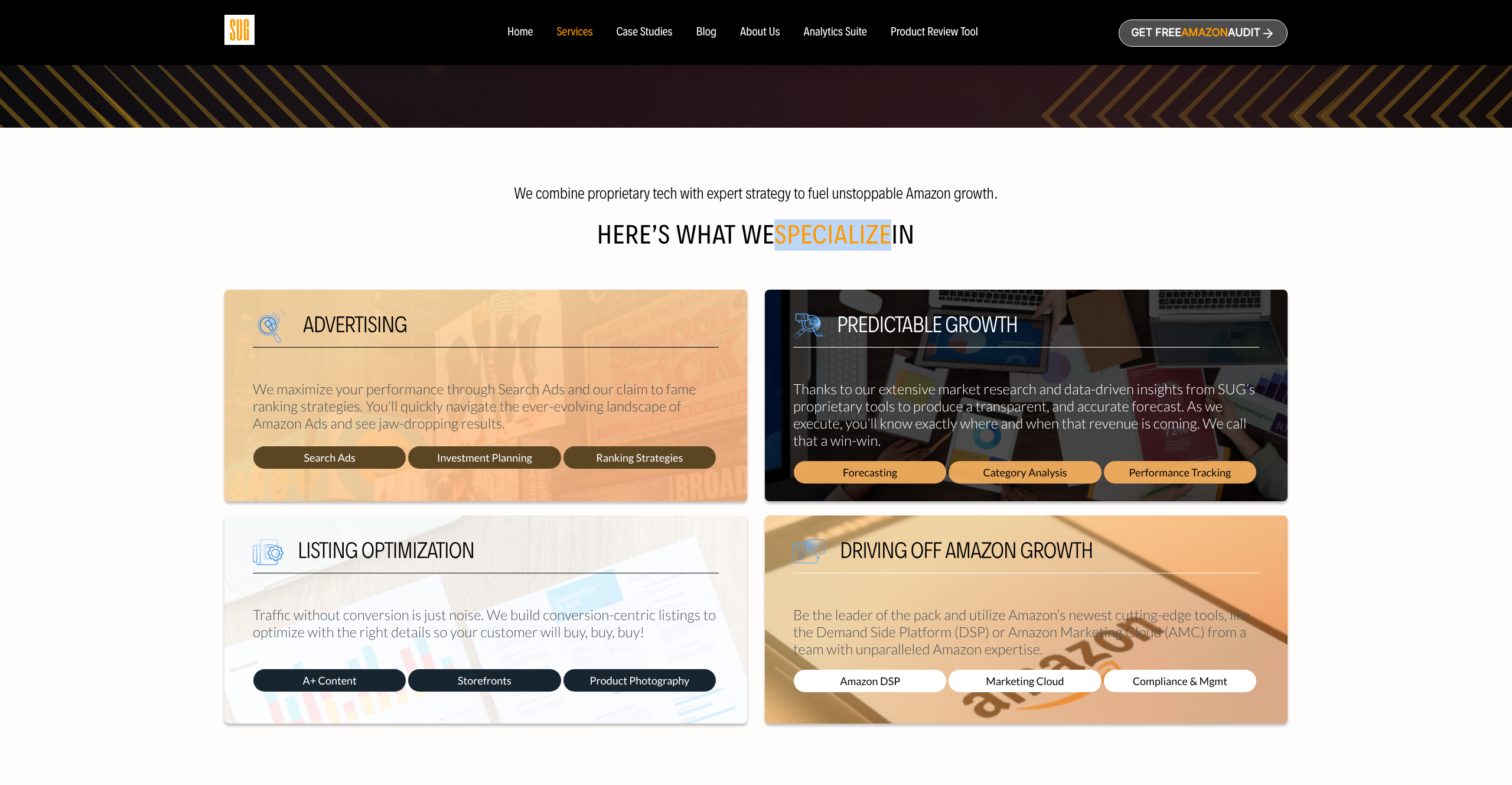
click at [828, 232] on span "specialize" at bounding box center [833, 235] width 117 height 31
click at [819, 232] on span "specialize" at bounding box center [833, 235] width 117 height 31
click at [662, 239] on h2 "Here’s what We specialize in" at bounding box center [756, 242] width 1063 height 38
drag, startPoint x: 597, startPoint y: 237, endPoint x: 941, endPoint y: 244, distance: 344.1
click at [941, 244] on h2 "Here’s what We specialize in" at bounding box center [756, 242] width 1063 height 38
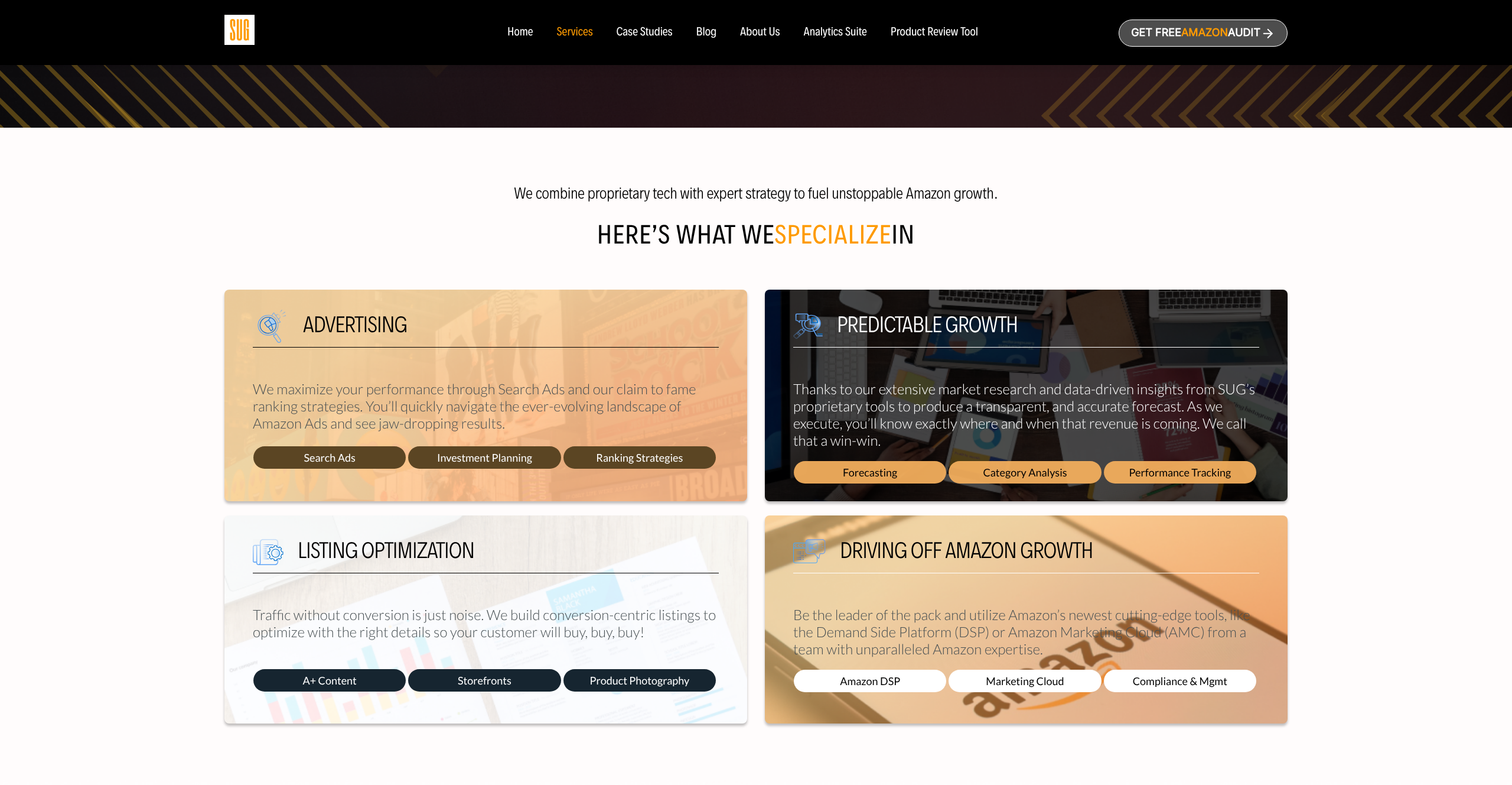
click at [941, 244] on h2 "Here’s what We specialize in" at bounding box center [756, 242] width 1063 height 38
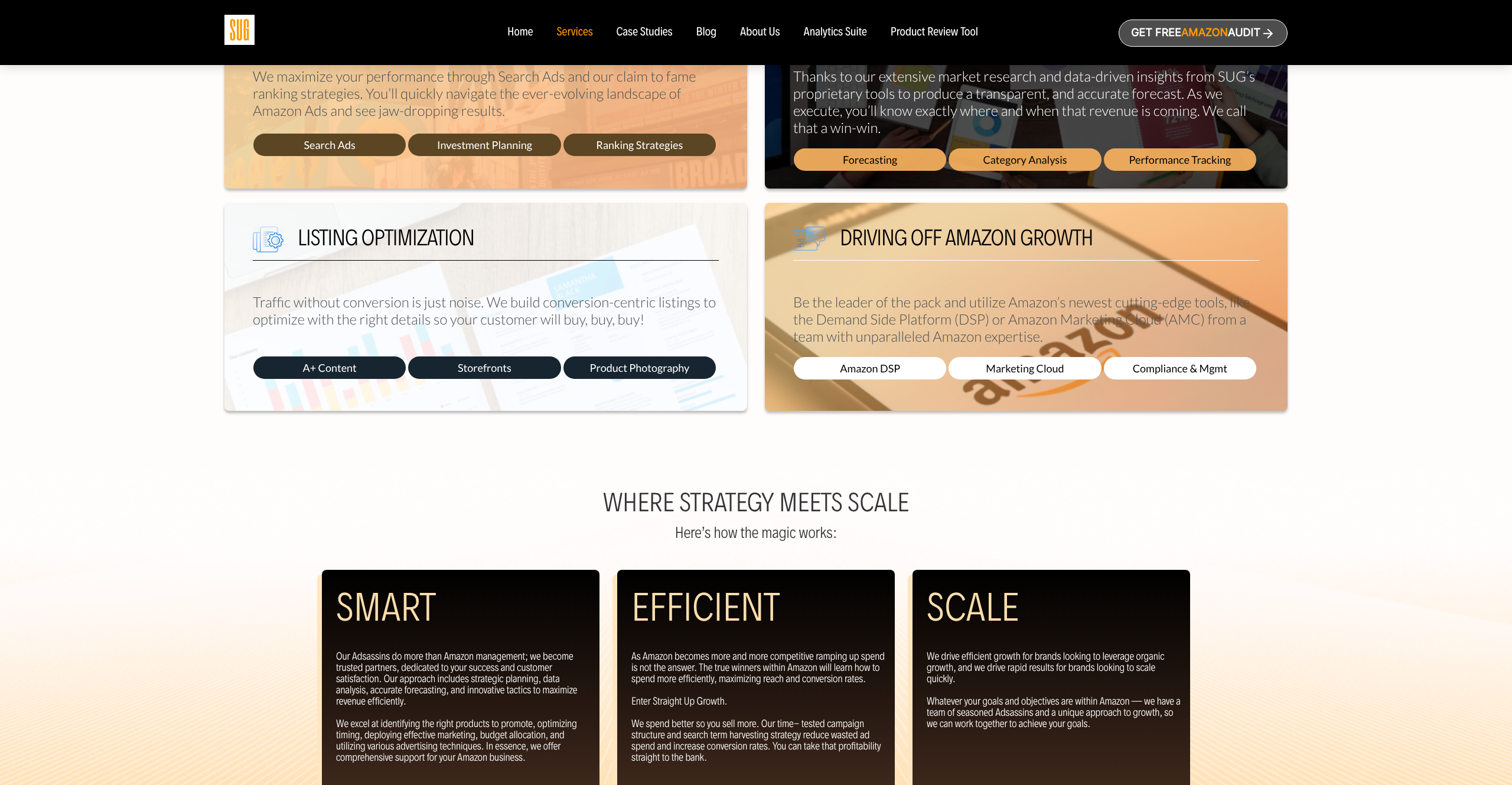
scroll to position [577, 0]
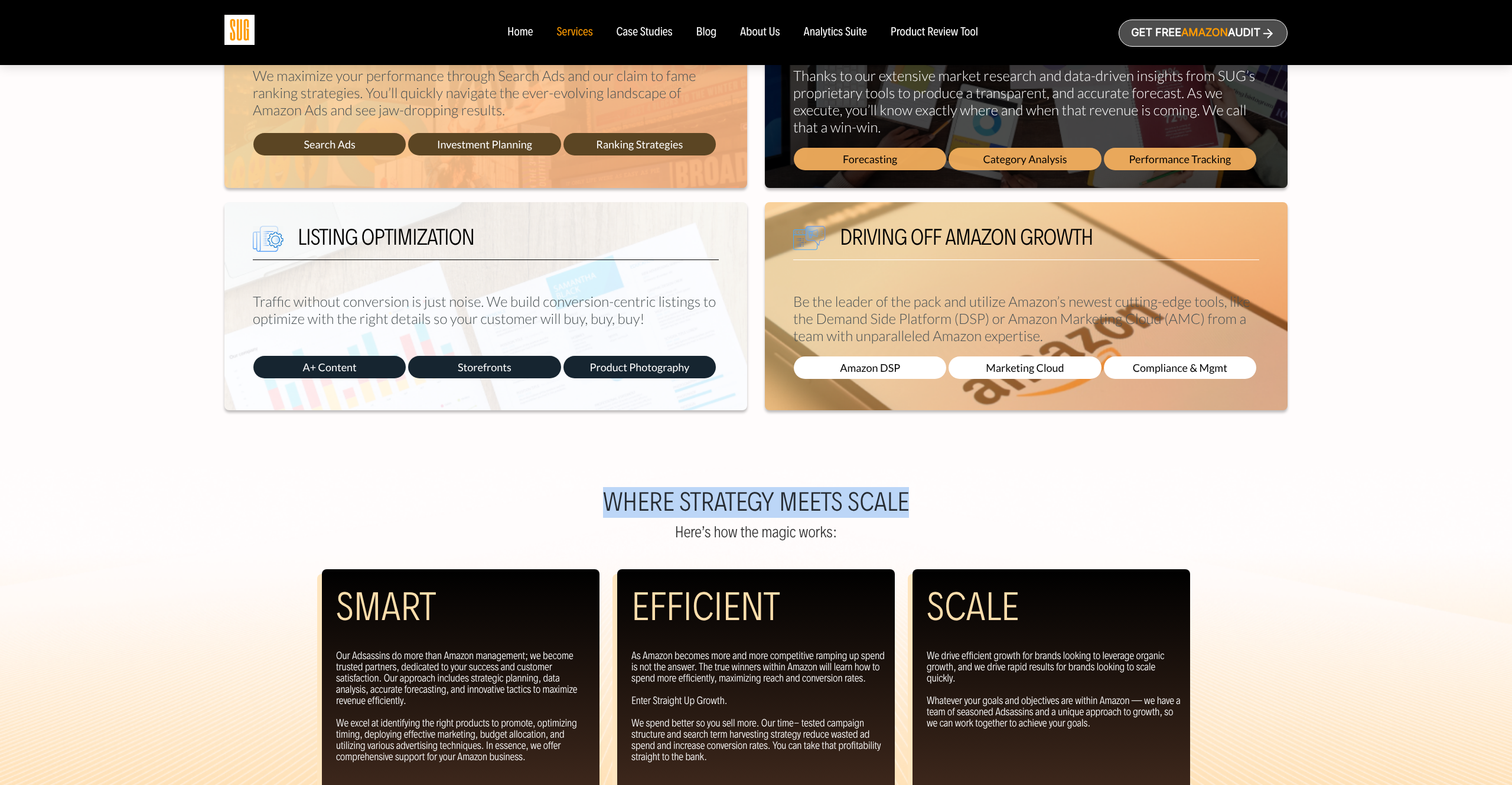
drag, startPoint x: 609, startPoint y: 500, endPoint x: 968, endPoint y: 501, distance: 359.0
click at [968, 503] on h2 "Where strategy meets scale" at bounding box center [756, 502] width 1512 height 24
click at [968, 501] on h2 "Where strategy meets scale" at bounding box center [756, 502] width 1512 height 24
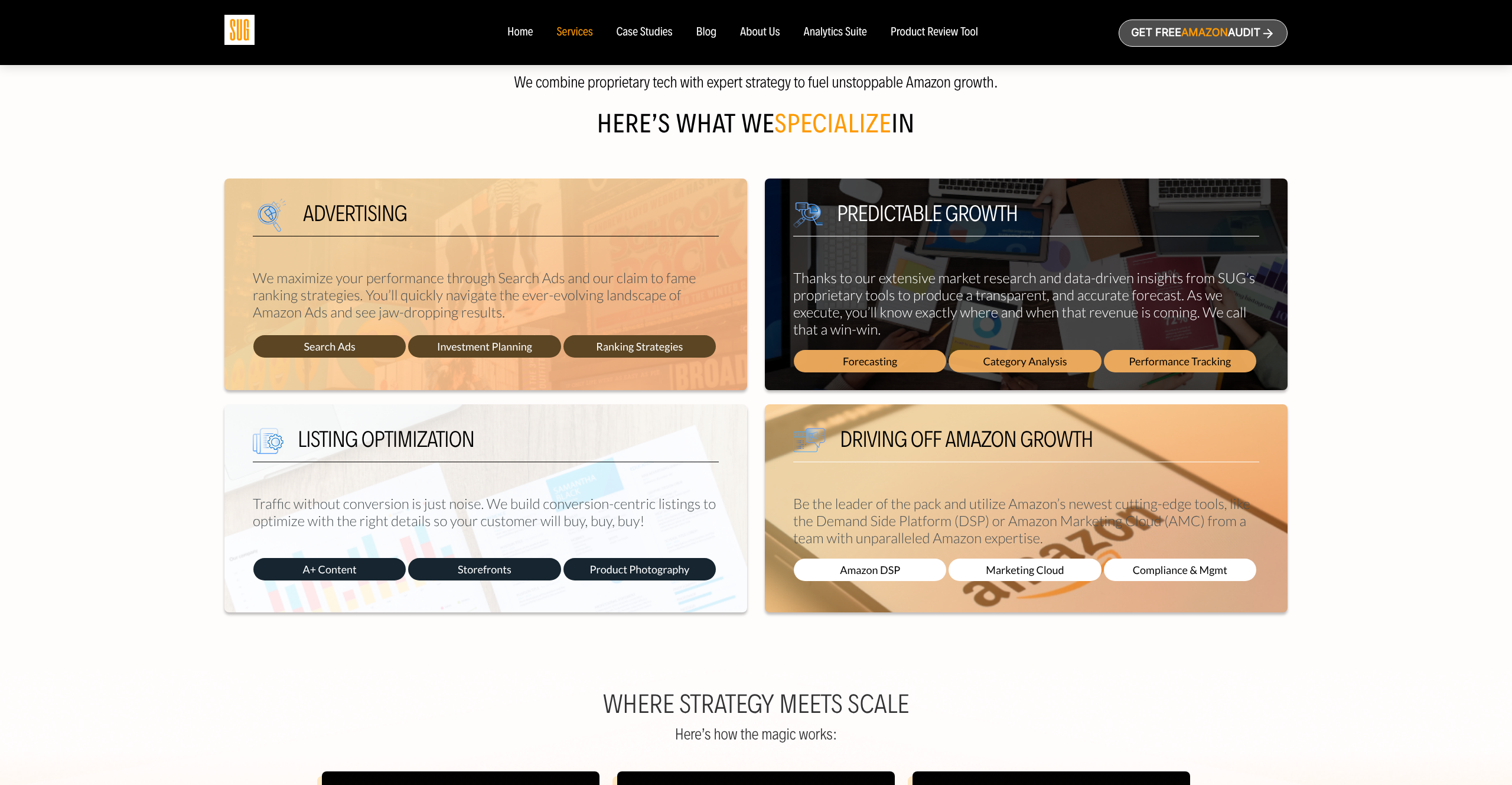
scroll to position [195, 0]
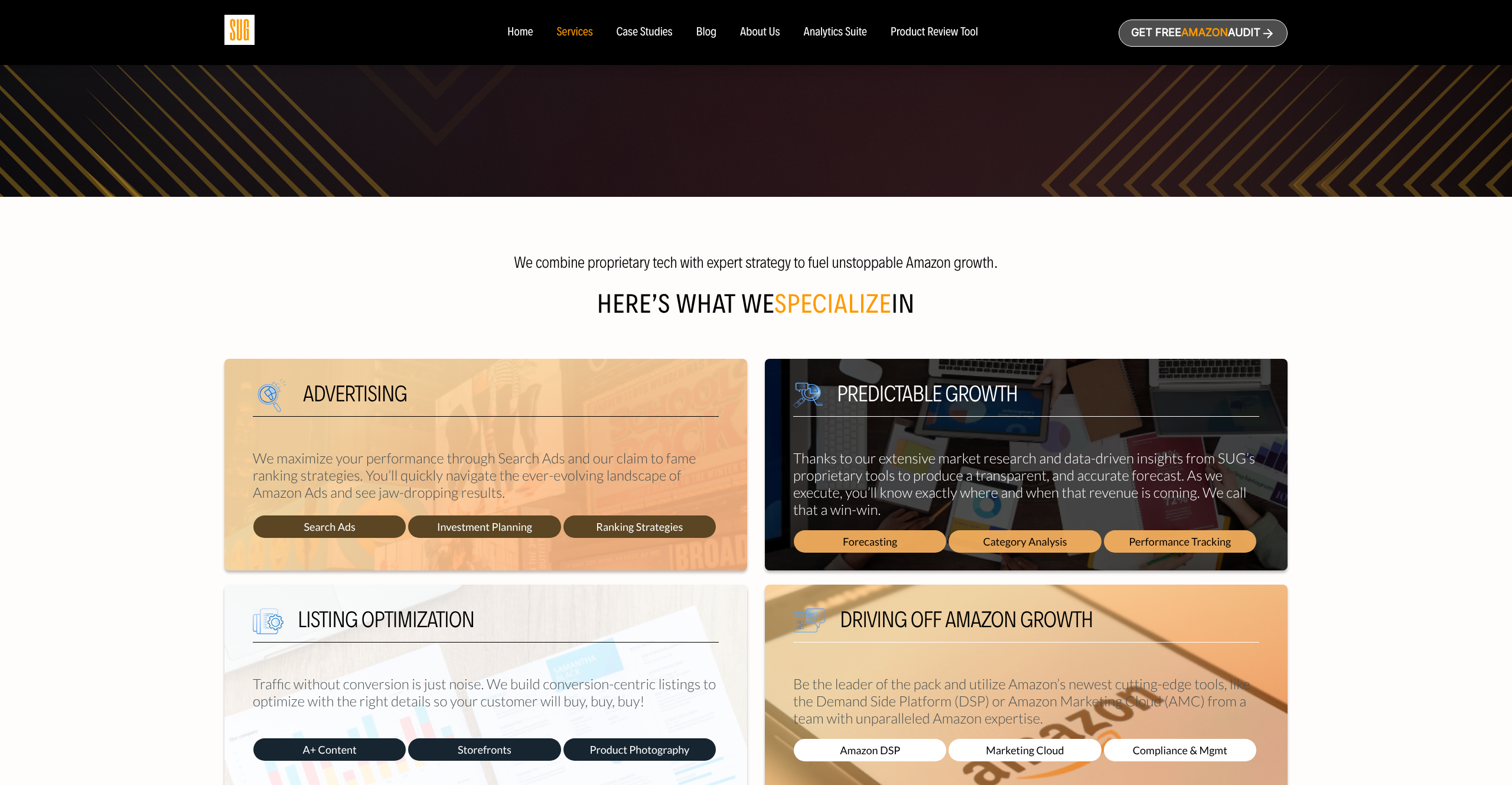
click at [828, 309] on span "specialize" at bounding box center [833, 304] width 117 height 31
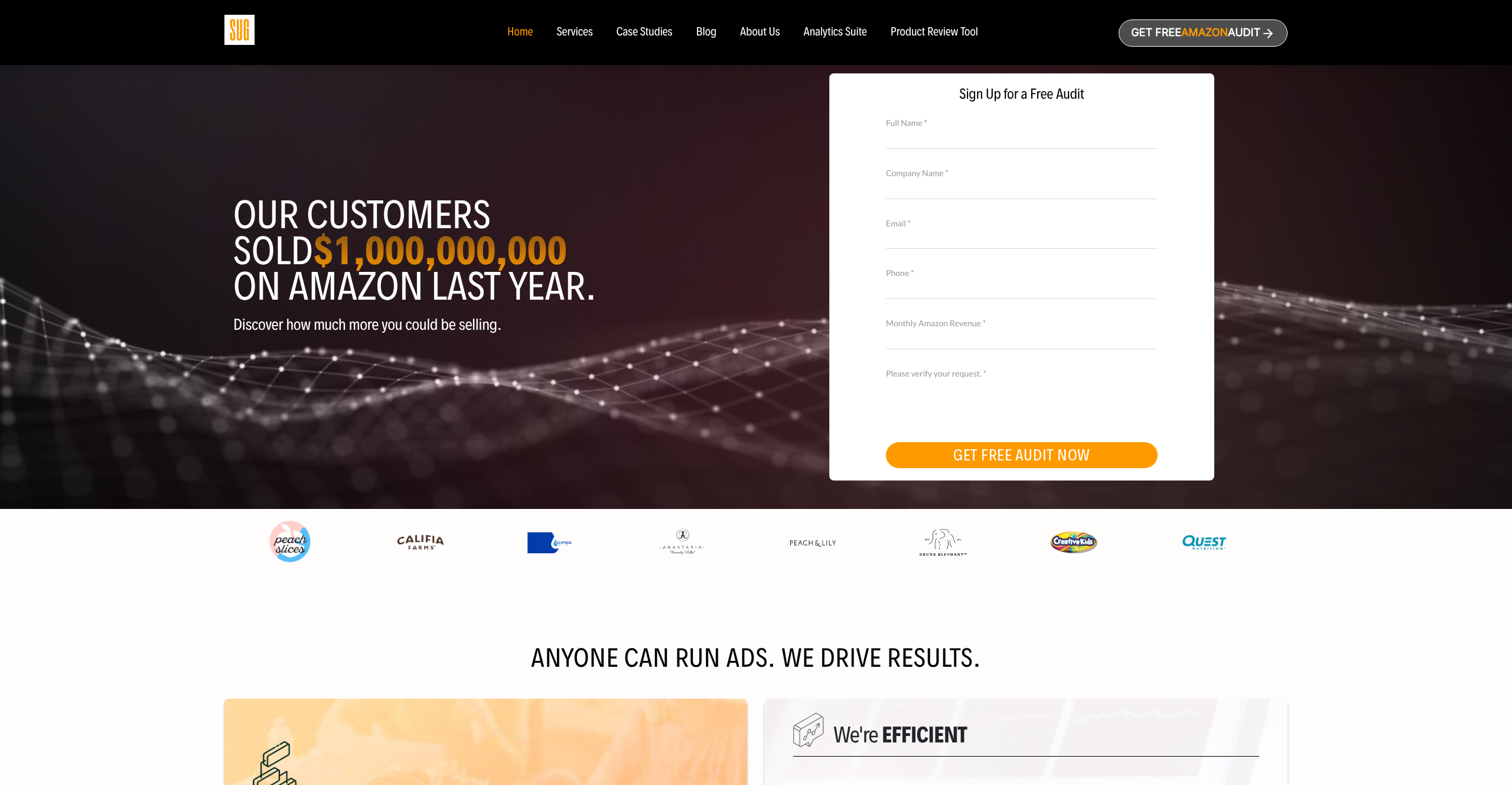
click at [819, 30] on div "Analytics Suite" at bounding box center [835, 32] width 63 height 13
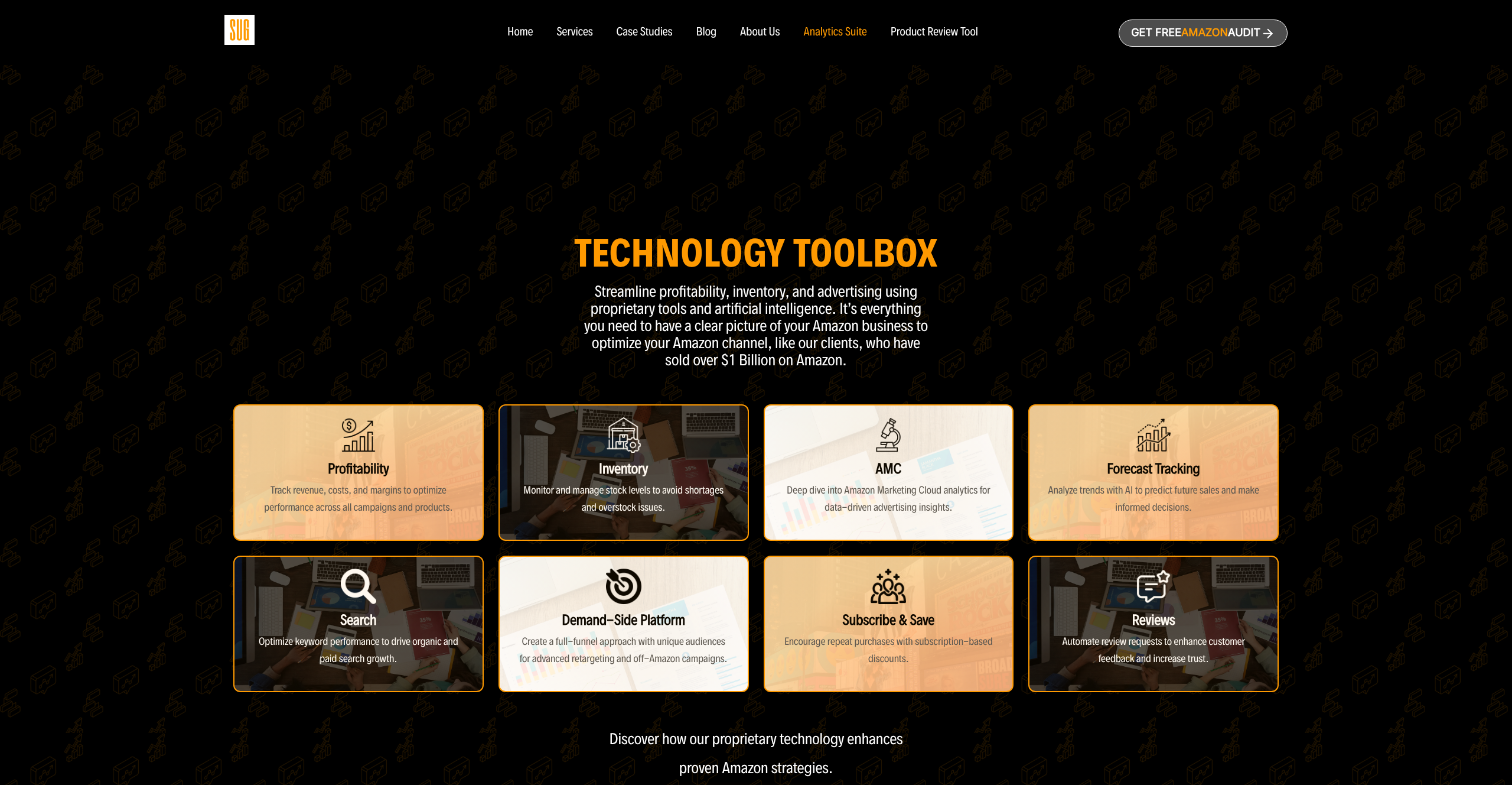
click at [914, 33] on div "Product Review Tool" at bounding box center [934, 32] width 88 height 13
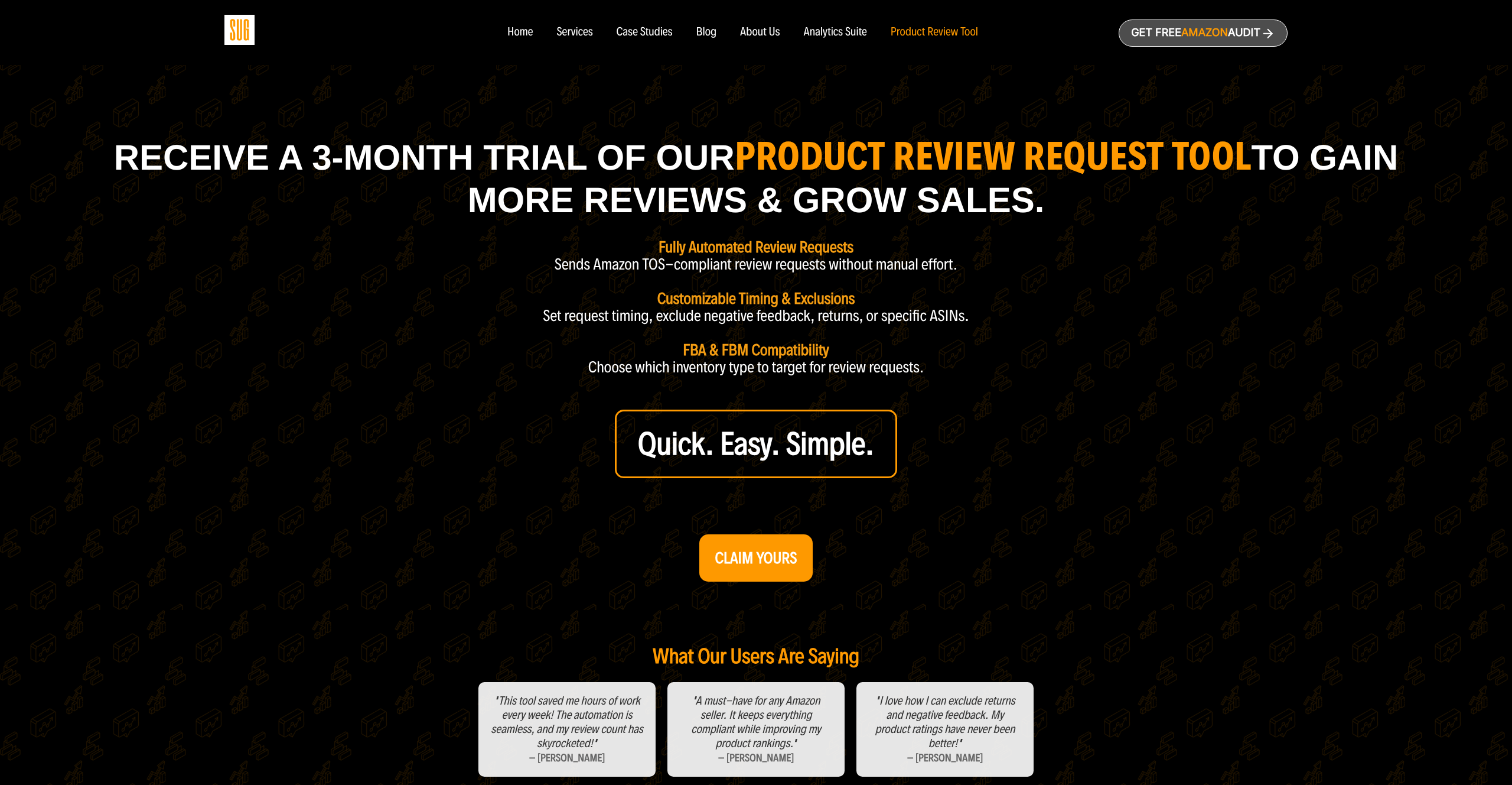
click at [730, 37] on ul "Home Services Case Studies" at bounding box center [742, 32] width 495 height 13
click at [704, 34] on div "Blog" at bounding box center [706, 32] width 20 height 13
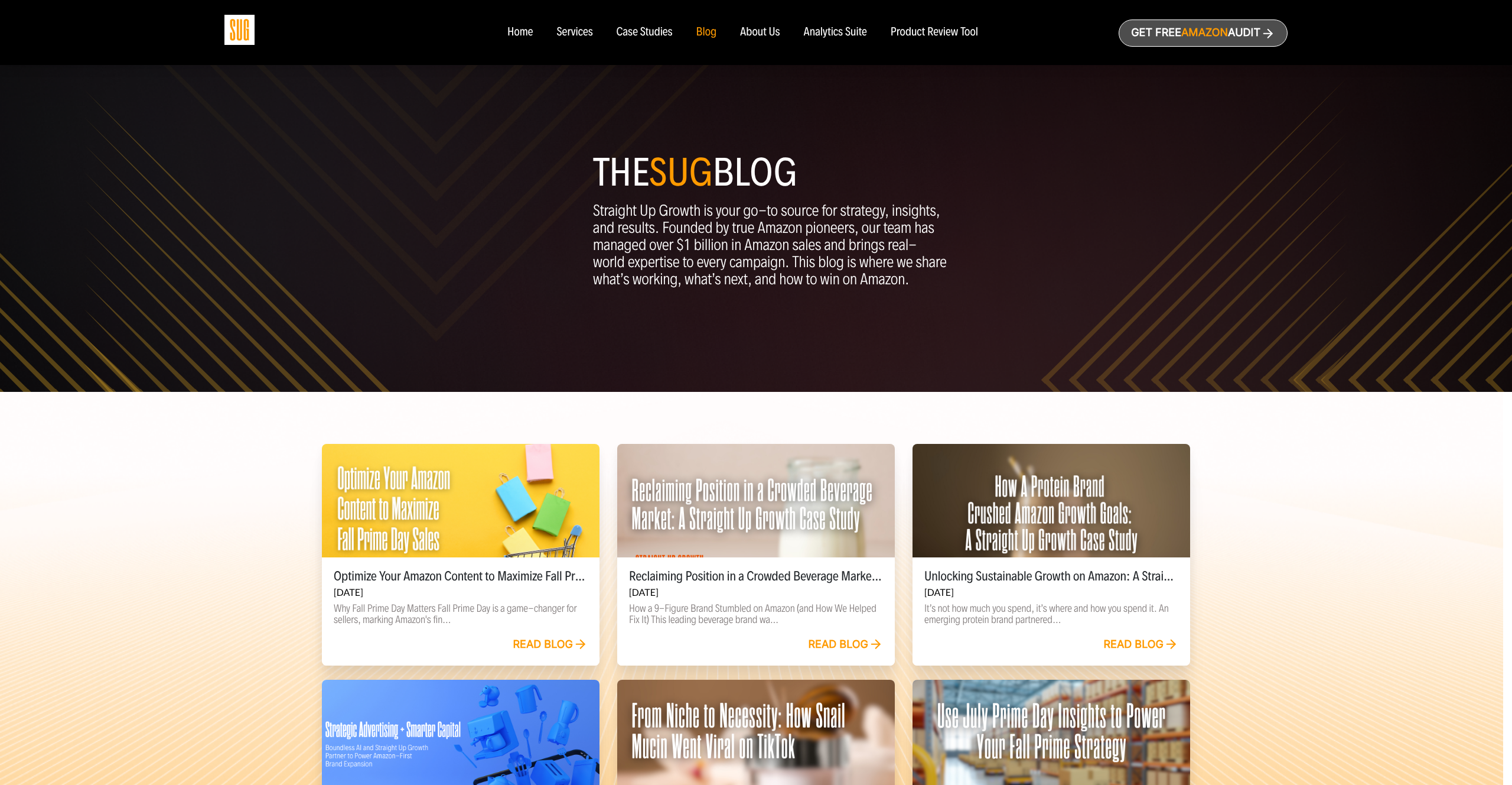
click at [664, 31] on div "Case Studies" at bounding box center [645, 32] width 56 height 13
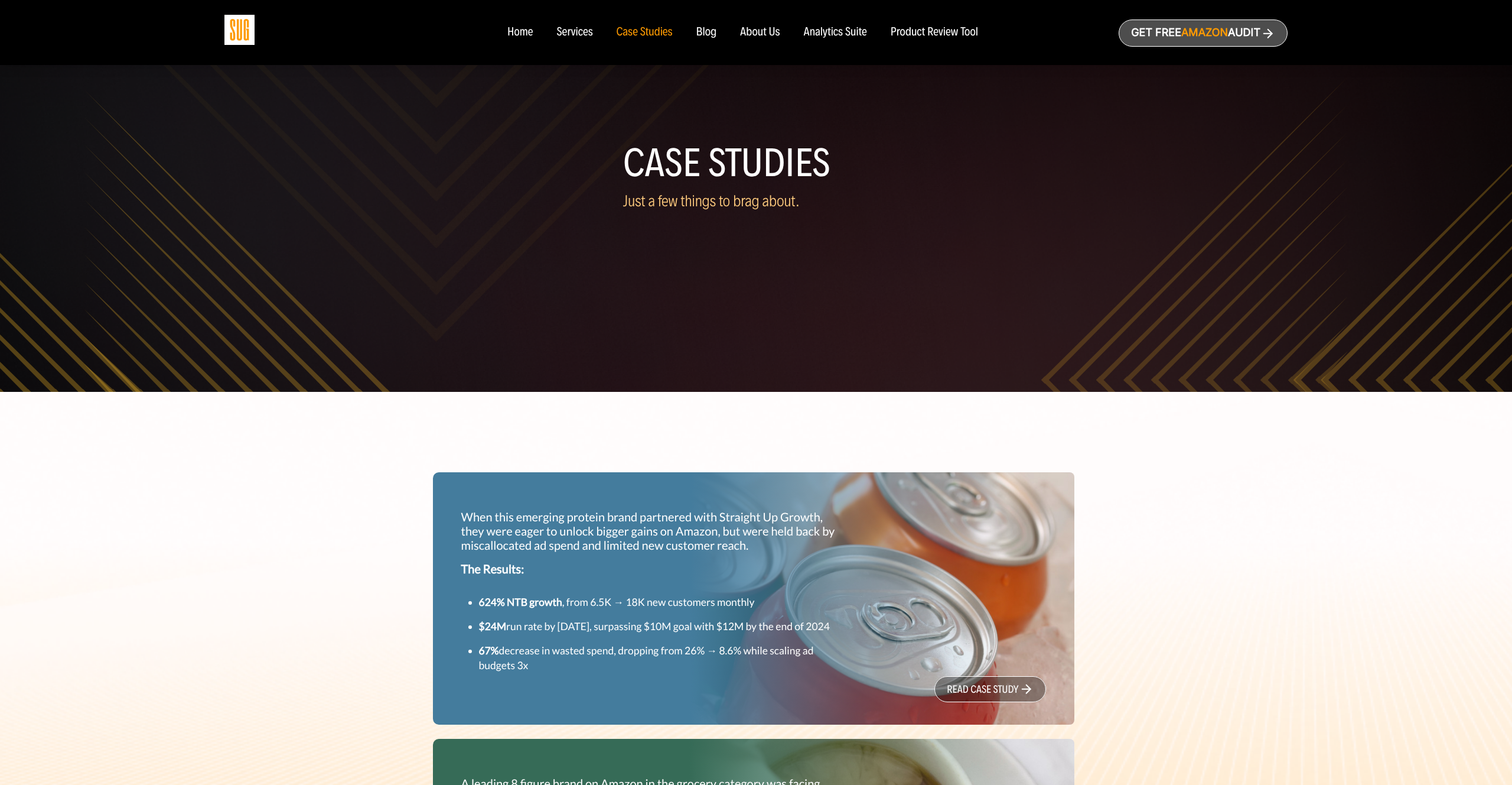
click at [594, 31] on ul "Home Services Case Studies" at bounding box center [742, 32] width 495 height 13
click at [569, 36] on div "Services" at bounding box center [574, 32] width 36 height 13
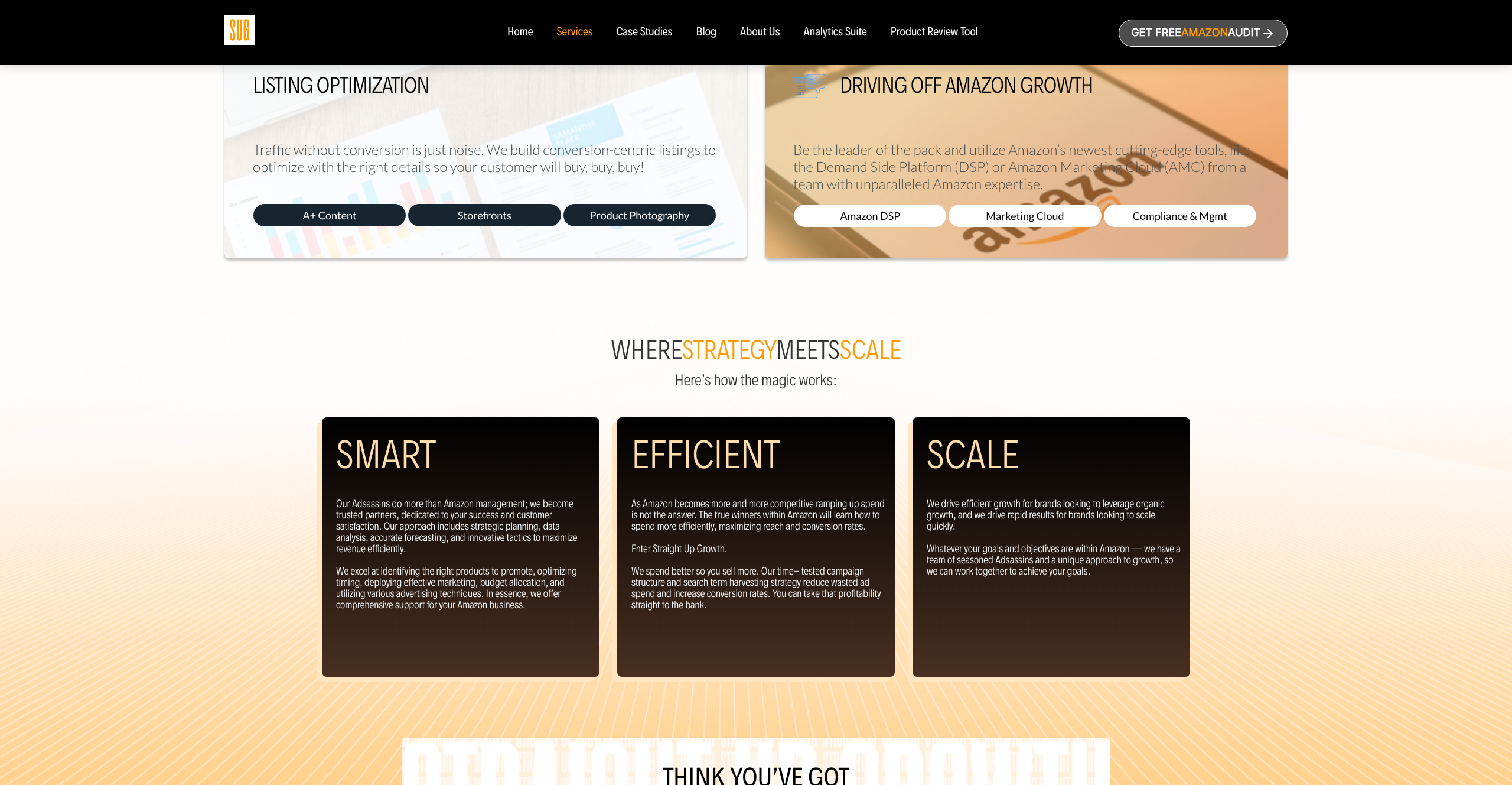
scroll to position [882, 0]
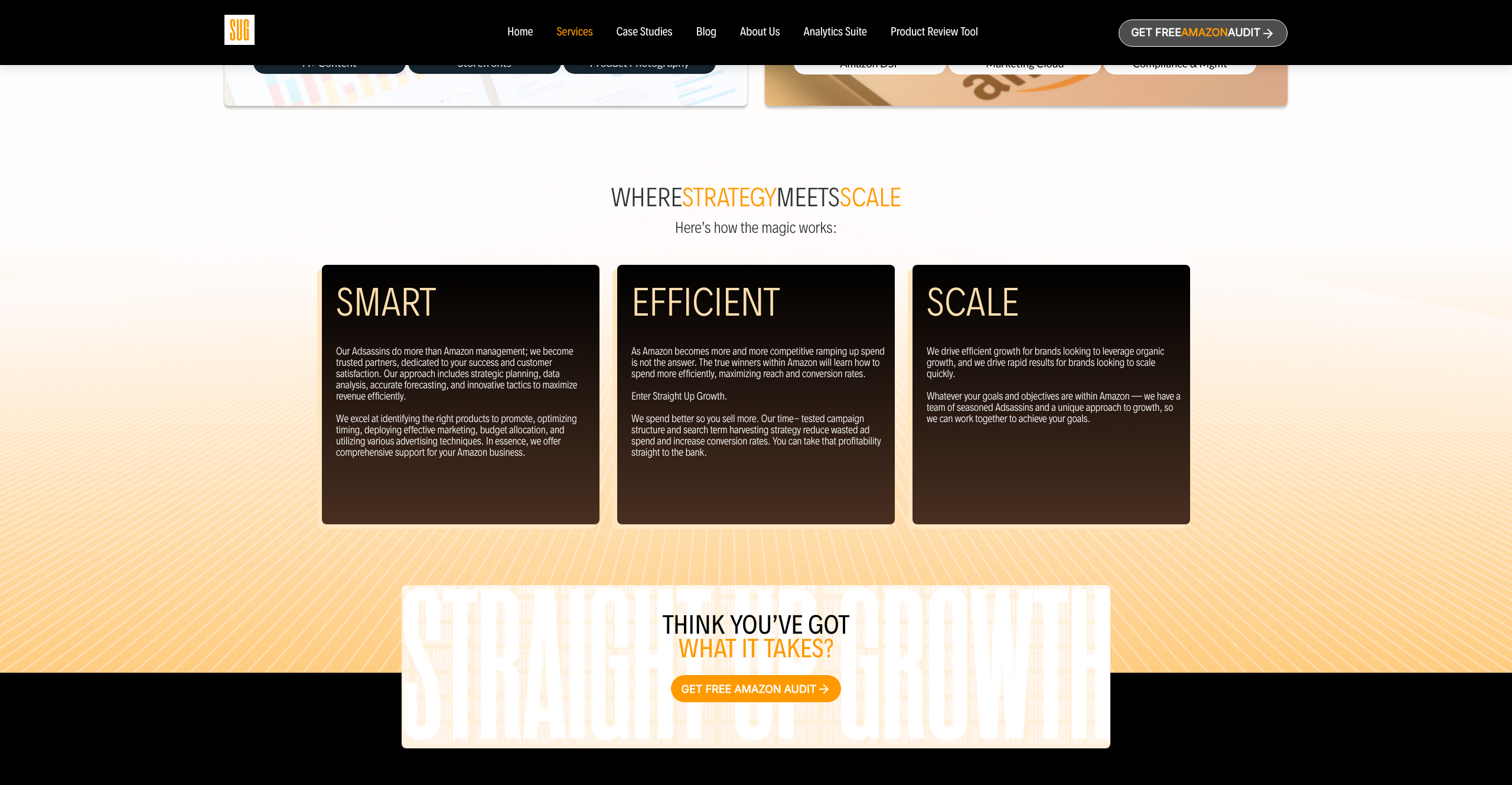
click at [796, 253] on div "Where strategy meets scale Here’s how the magic works: Smart Our Adsassins do m…" at bounding box center [756, 417] width 1512 height 510
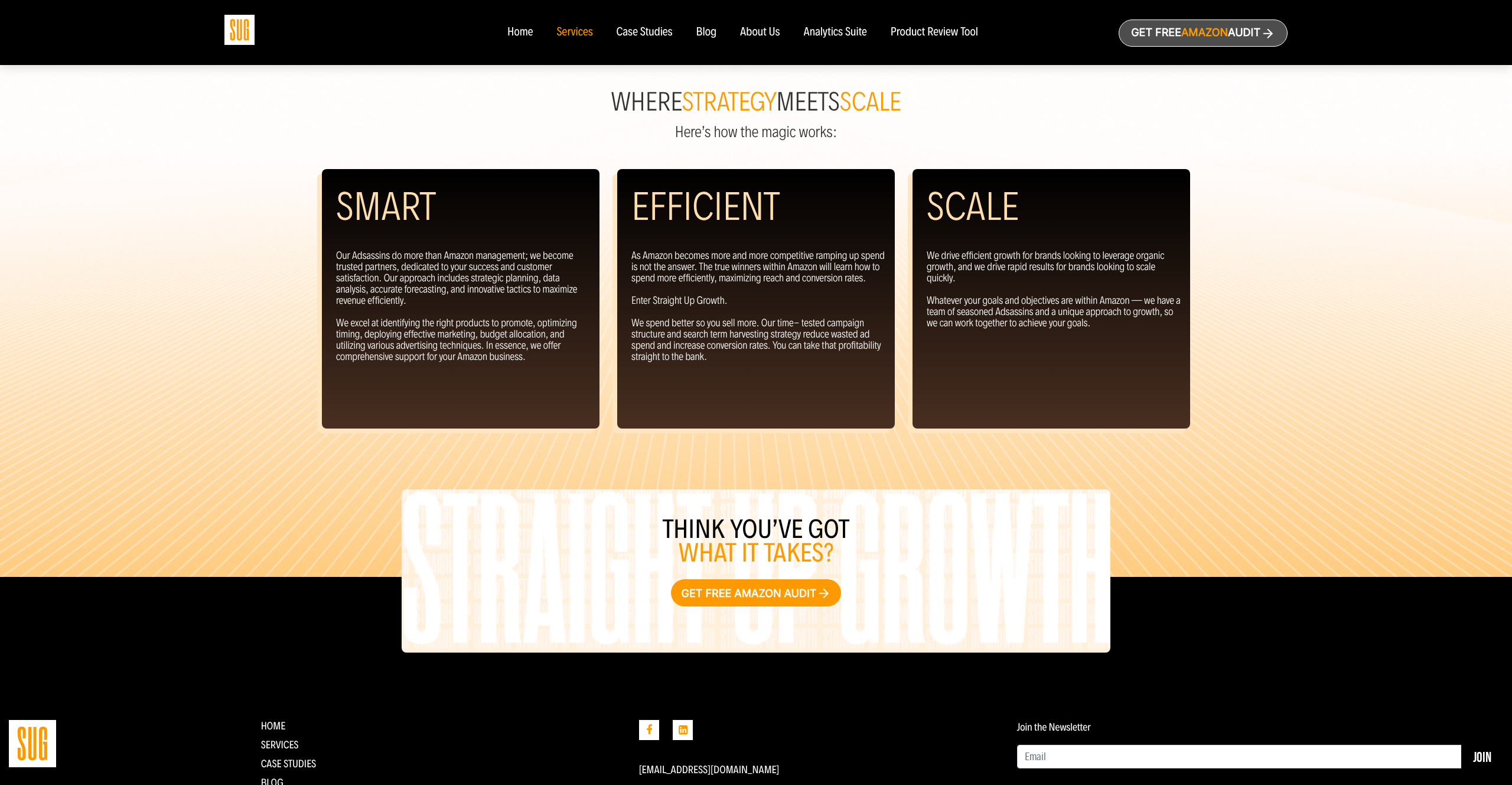
scroll to position [1066, 0]
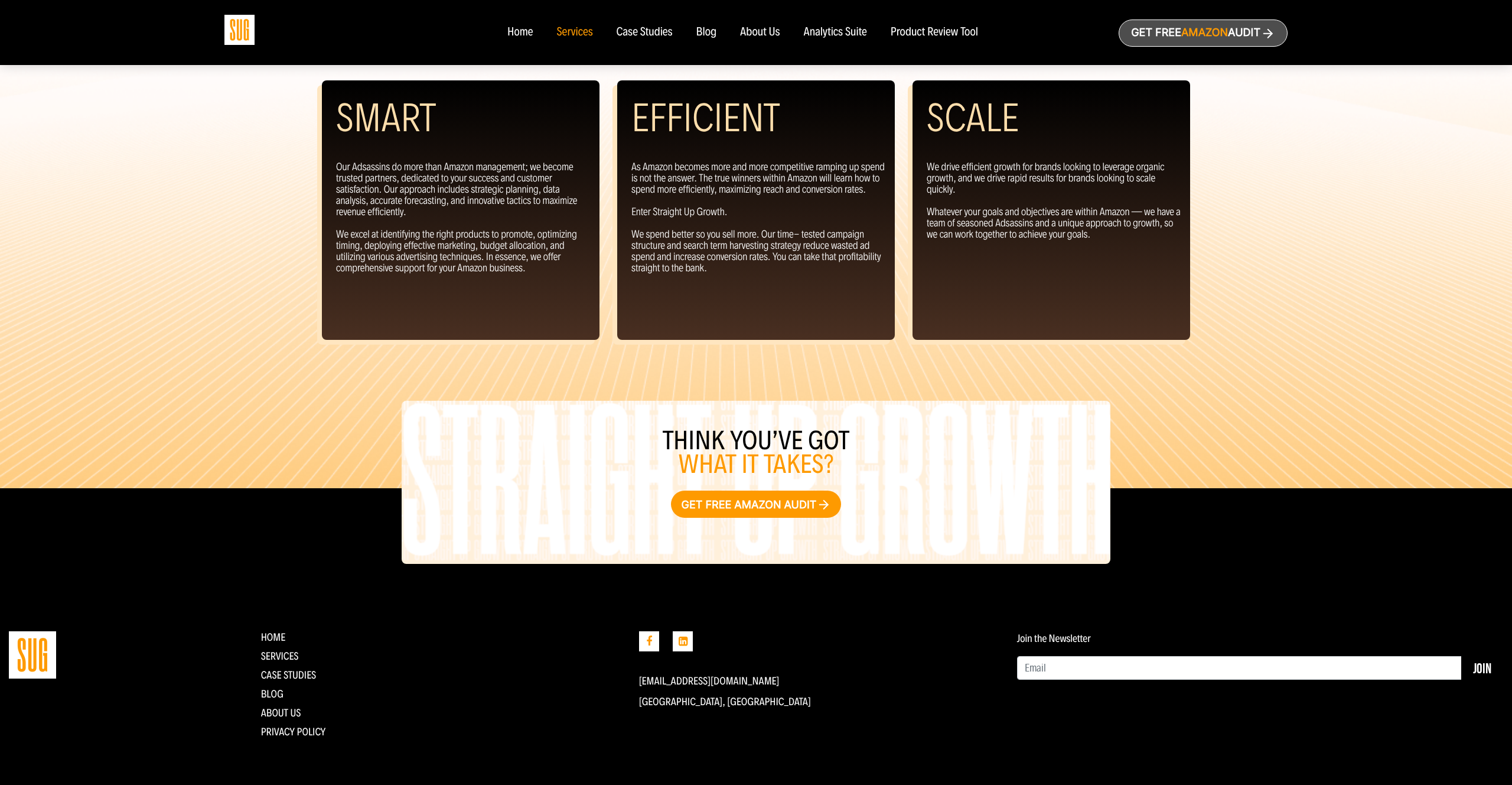
click at [742, 630] on footer "contact us Home Services CASE STUDIES Blog About Us Privacy Policy info@straigh…" at bounding box center [756, 636] width 1512 height 297
click at [742, 629] on footer "contact us Home Services CASE STUDIES Blog About Us Privacy Policy info@straigh…" at bounding box center [756, 636] width 1512 height 297
drag, startPoint x: 666, startPoint y: 435, endPoint x: 854, endPoint y: 458, distance: 189.4
click at [854, 458] on h3 "Think you’ve got what it takes?" at bounding box center [756, 453] width 709 height 48
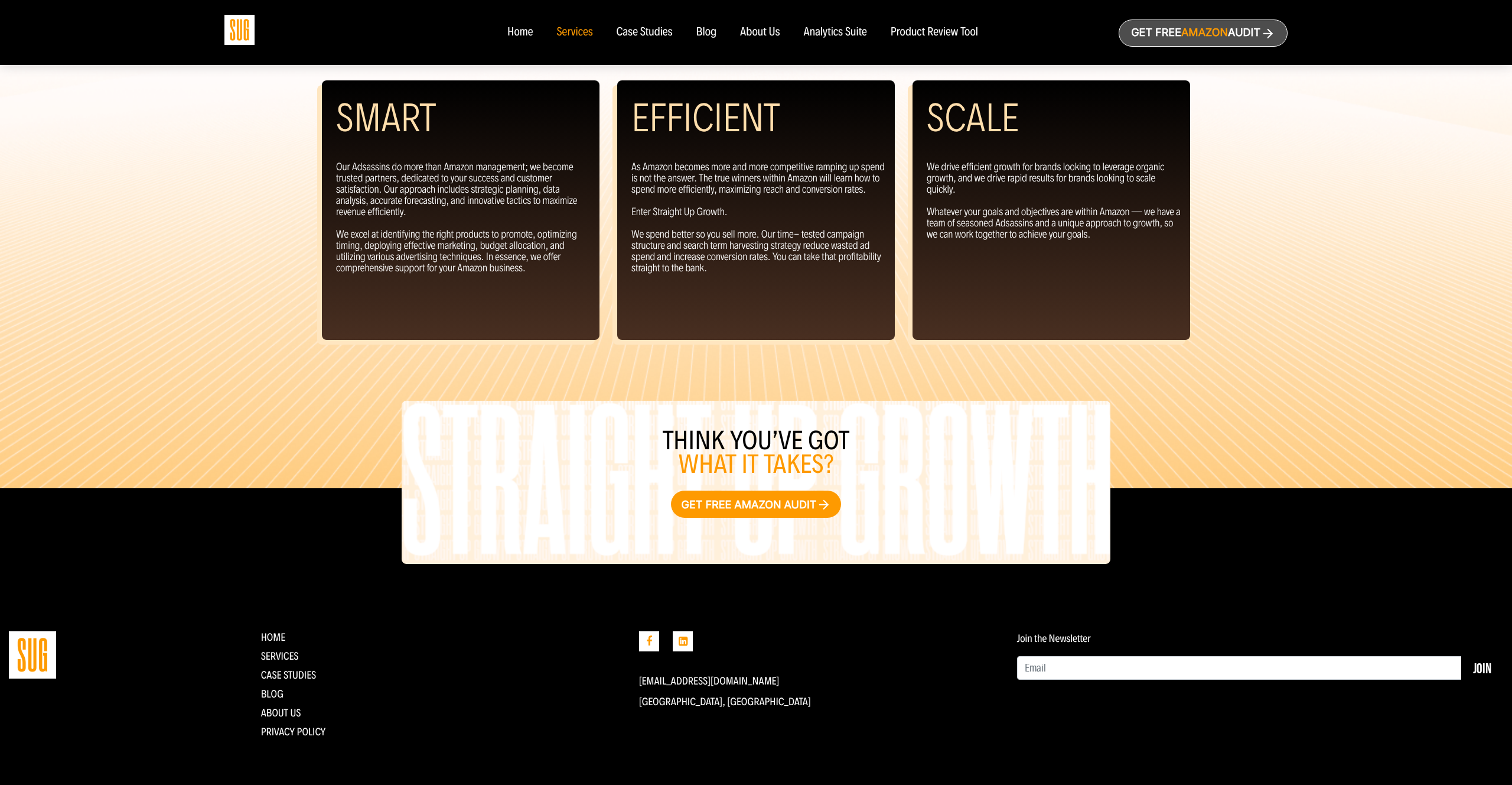
click at [848, 639] on div at bounding box center [819, 653] width 360 height 43
click at [896, 600] on footer "contact us Home Services CASE STUDIES Blog About Us Privacy Policy info@straigh…" at bounding box center [756, 636] width 1512 height 297
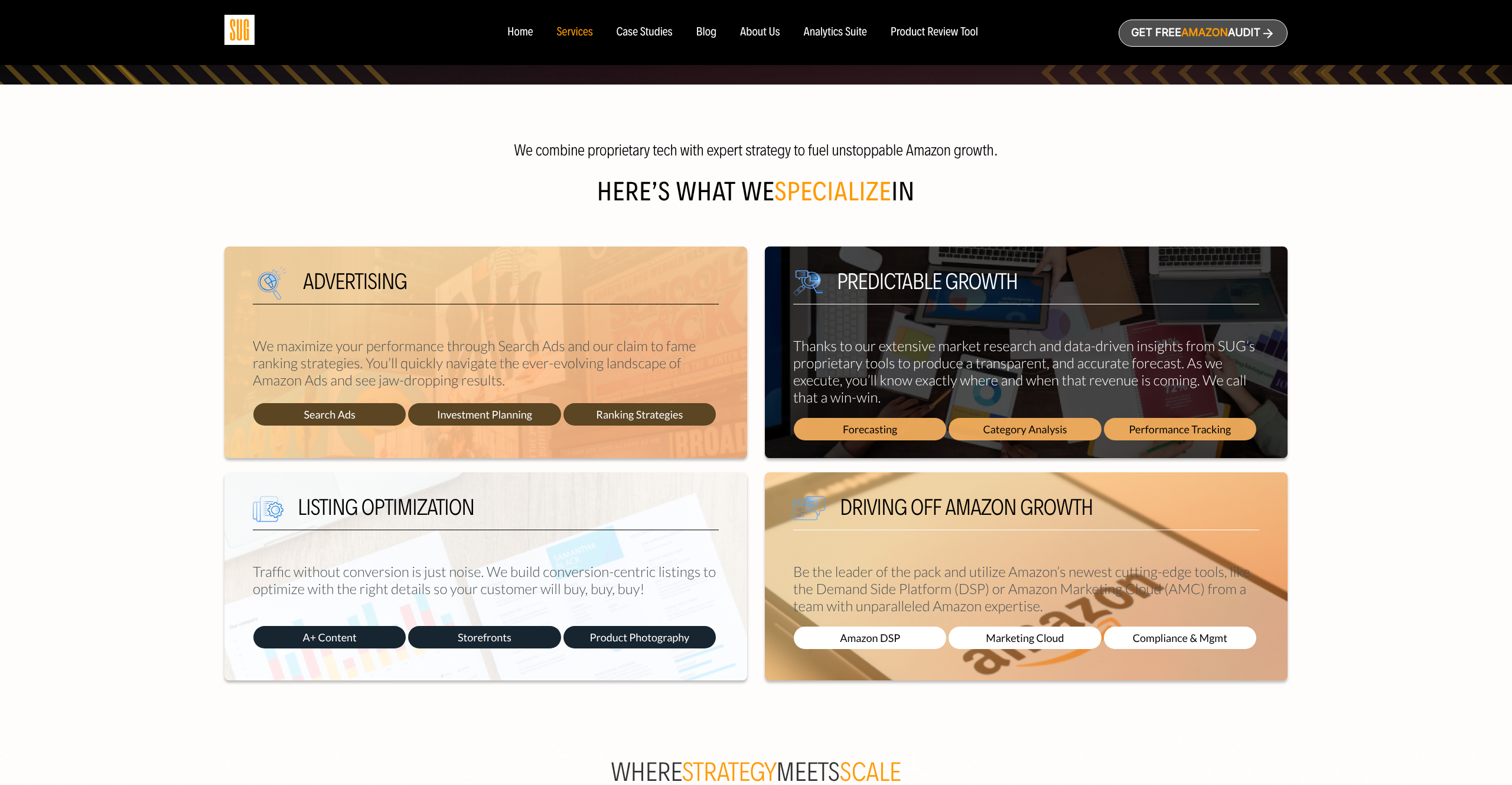
scroll to position [158, 0]
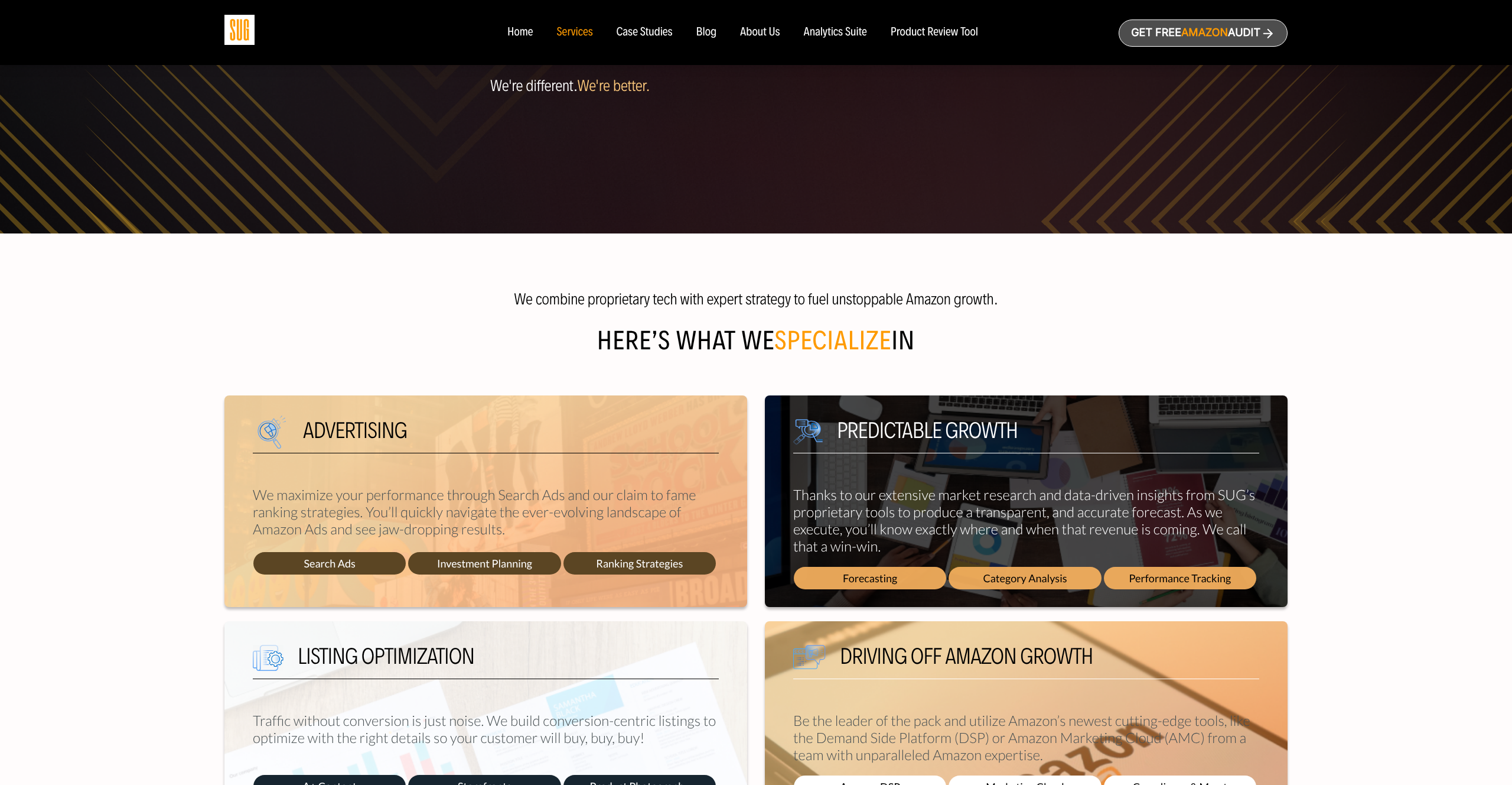
click at [704, 29] on div "Blog" at bounding box center [706, 32] width 20 height 13
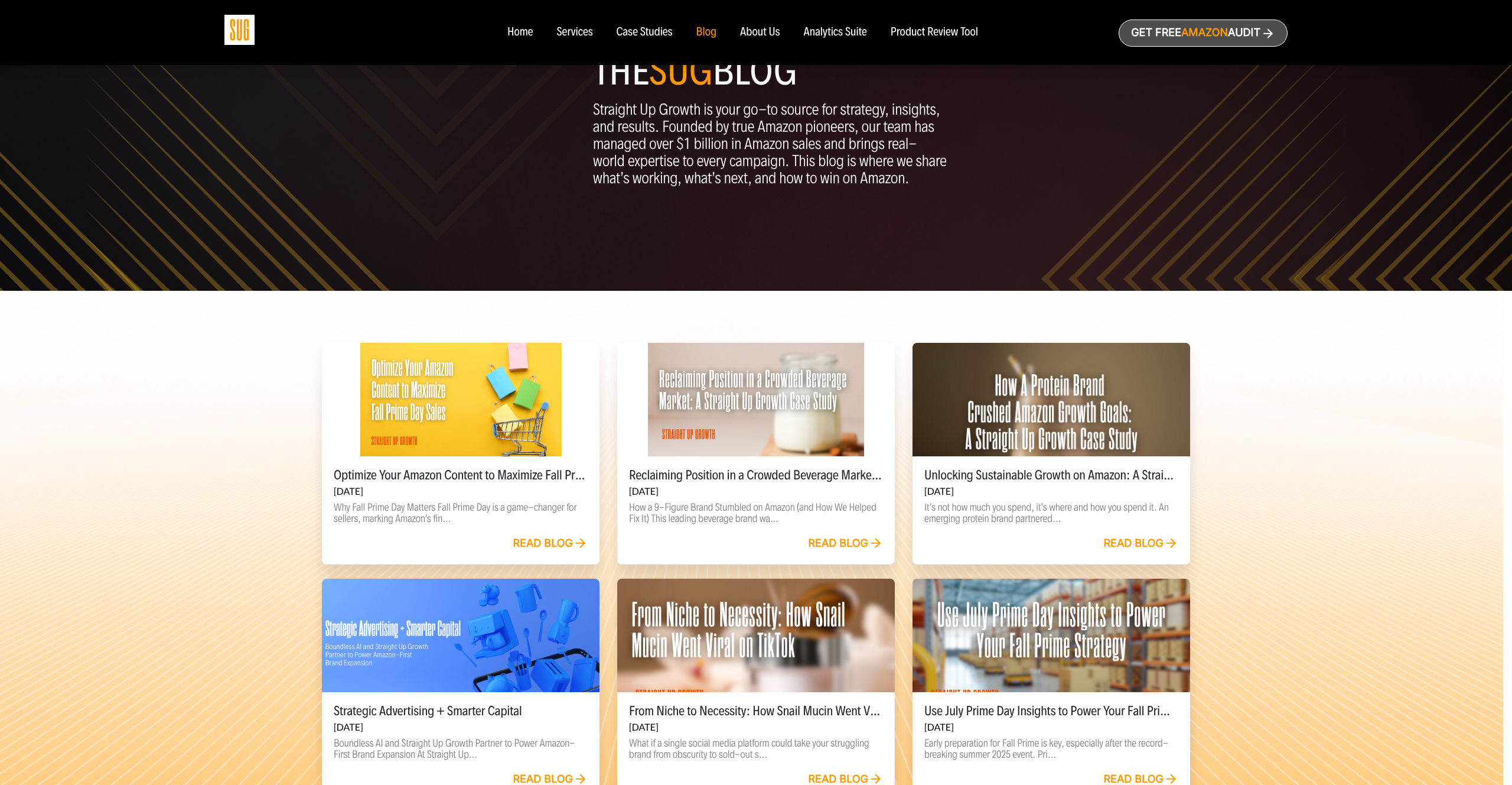
scroll to position [180, 0]
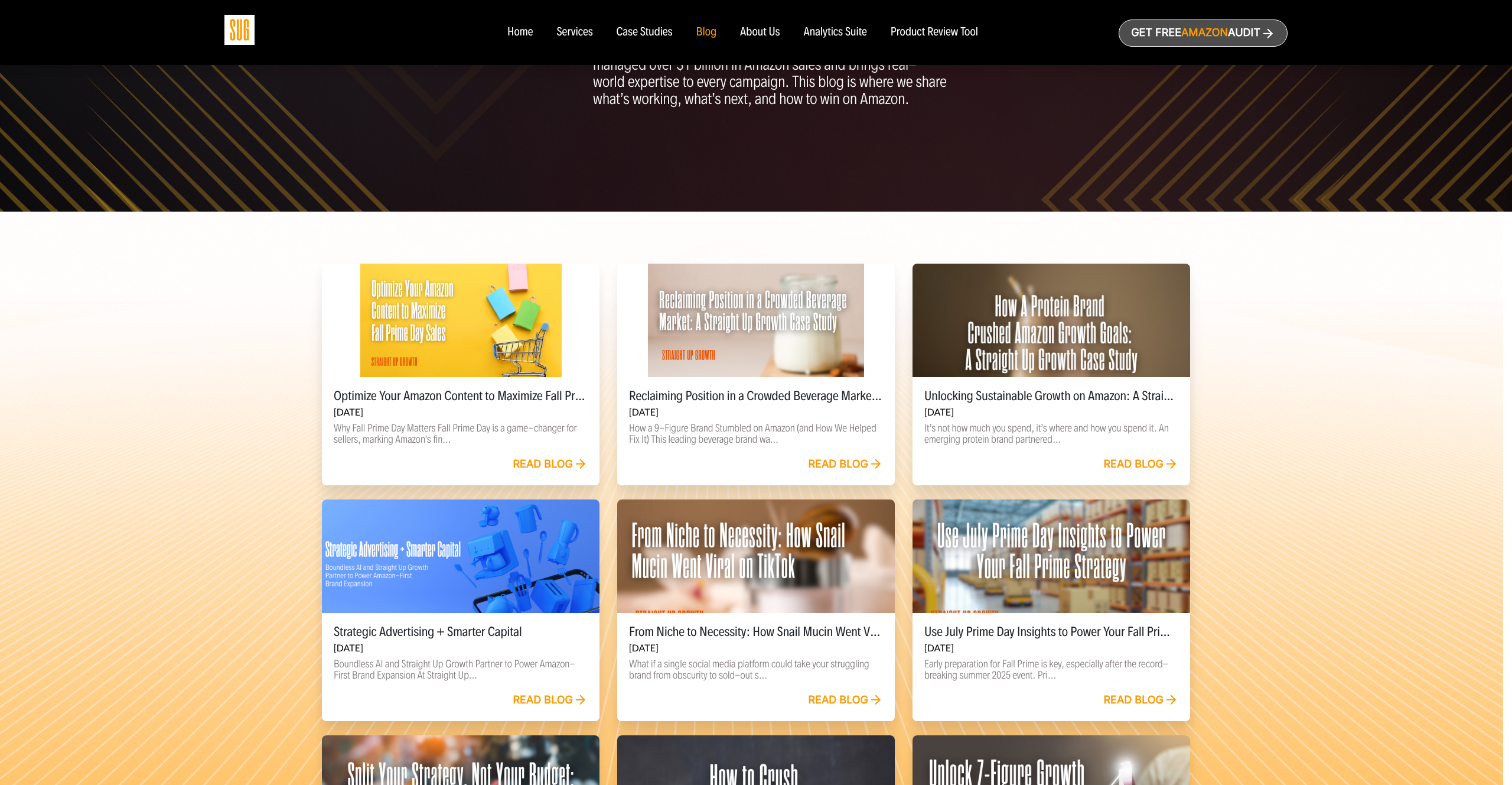
click at [471, 355] on div at bounding box center [460, 320] width 278 height 113
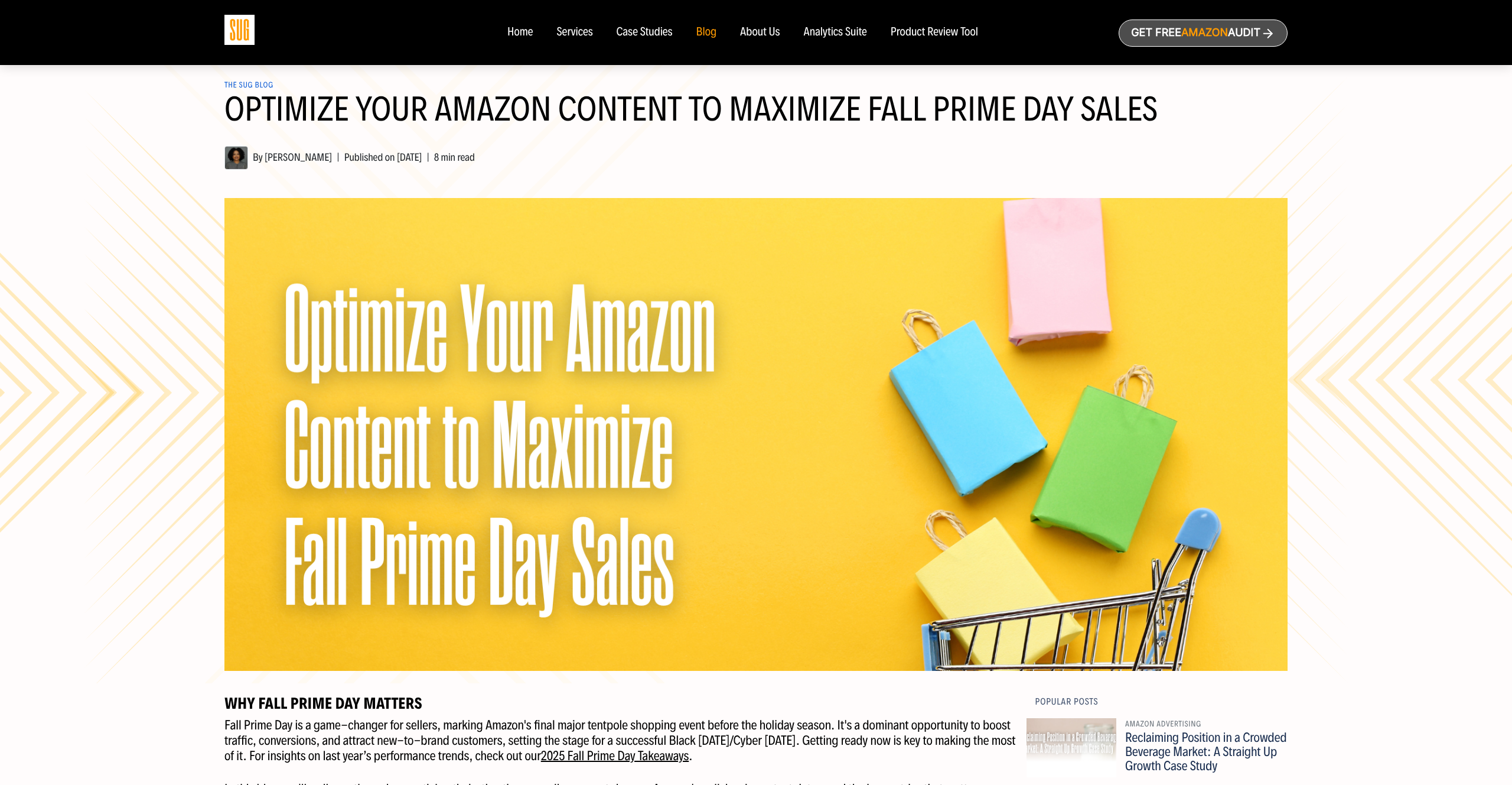
click at [252, 84] on link "The SUG Blog" at bounding box center [249, 85] width 49 height 10
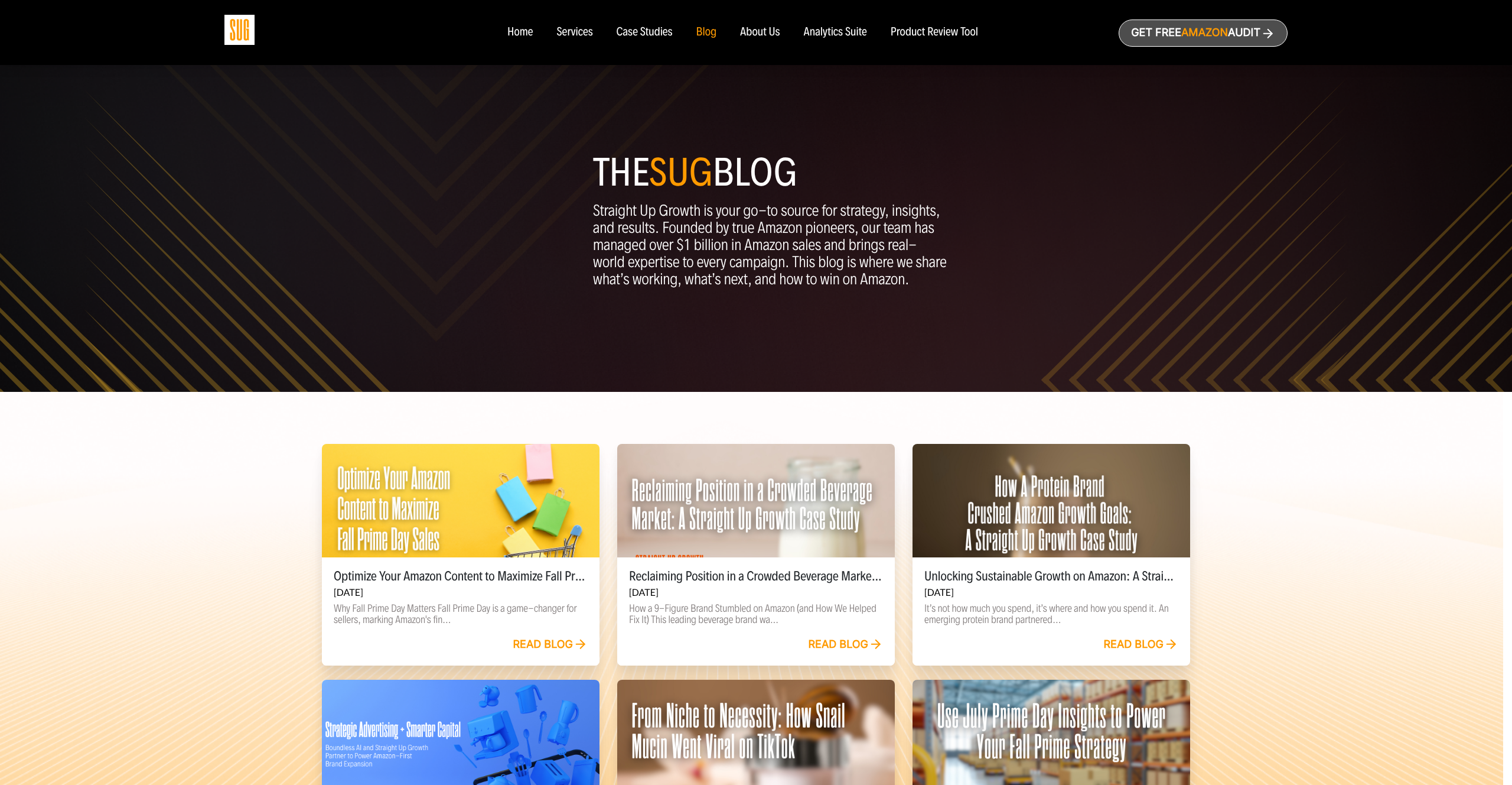
click at [480, 523] on div at bounding box center [460, 500] width 278 height 113
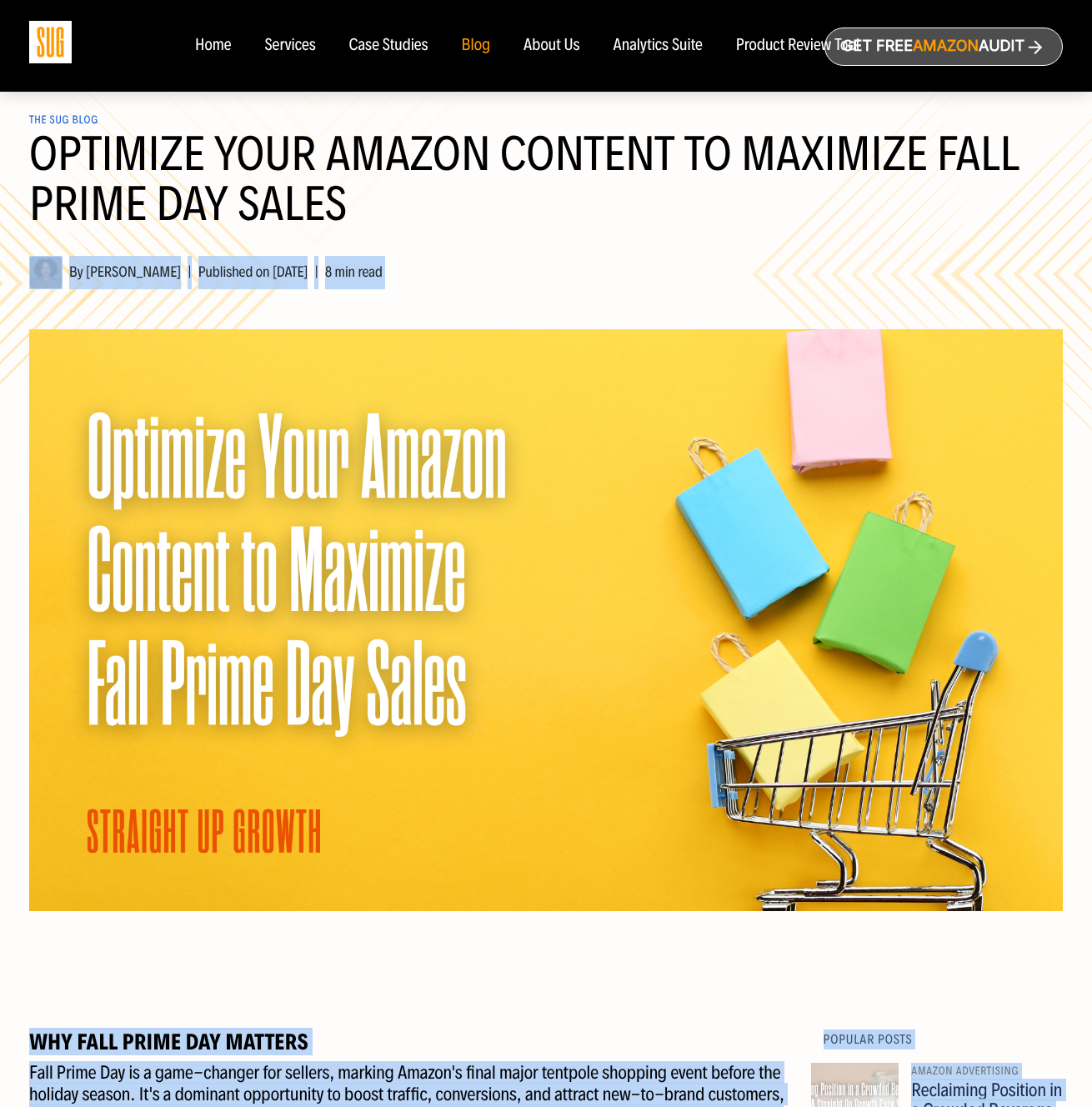
drag, startPoint x: 1091, startPoint y: 179, endPoint x: 1245, endPoint y: 175, distance: 154.1
click at [1092, 175] on html "Home Services Case Studies Blog About Us Amazon |" at bounding box center [546, 554] width 1092 height 1107
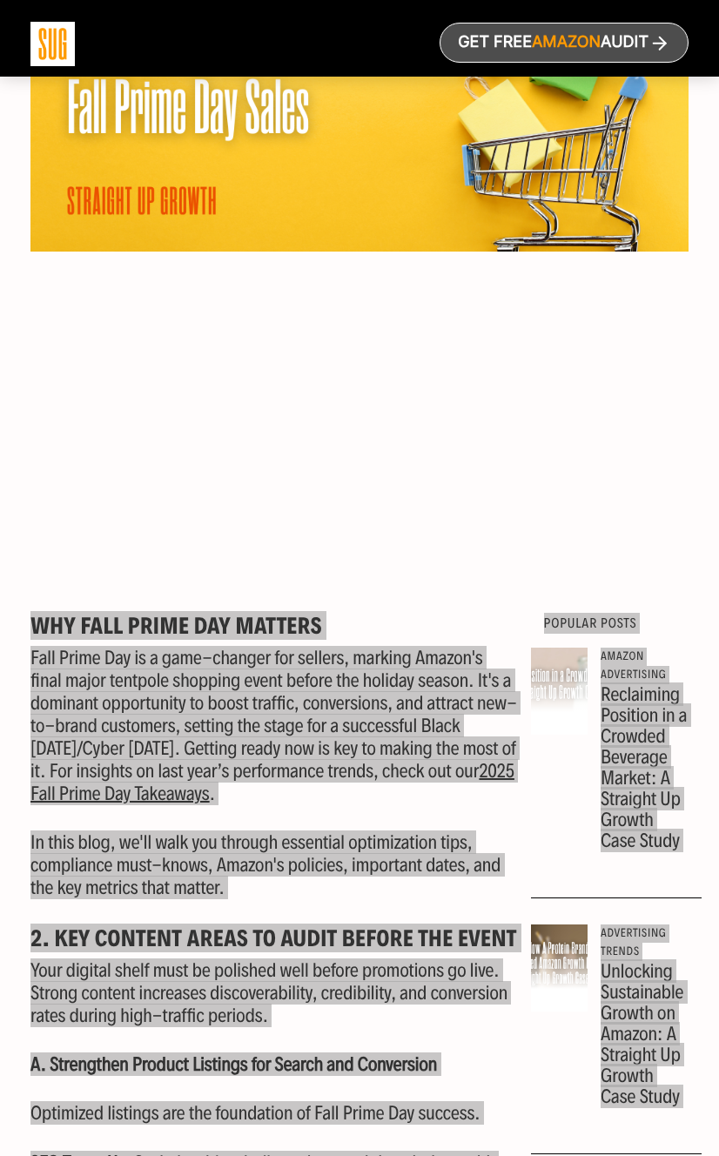
scroll to position [552, 0]
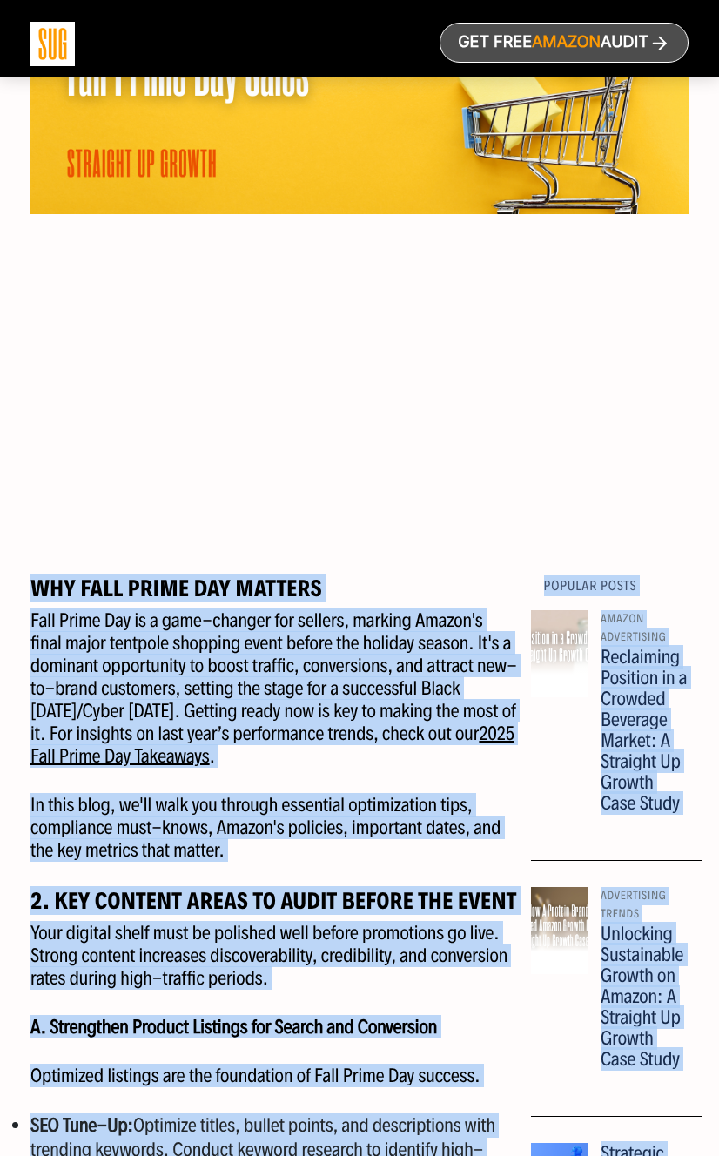
click at [353, 456] on div at bounding box center [359, 192] width 658 height 696
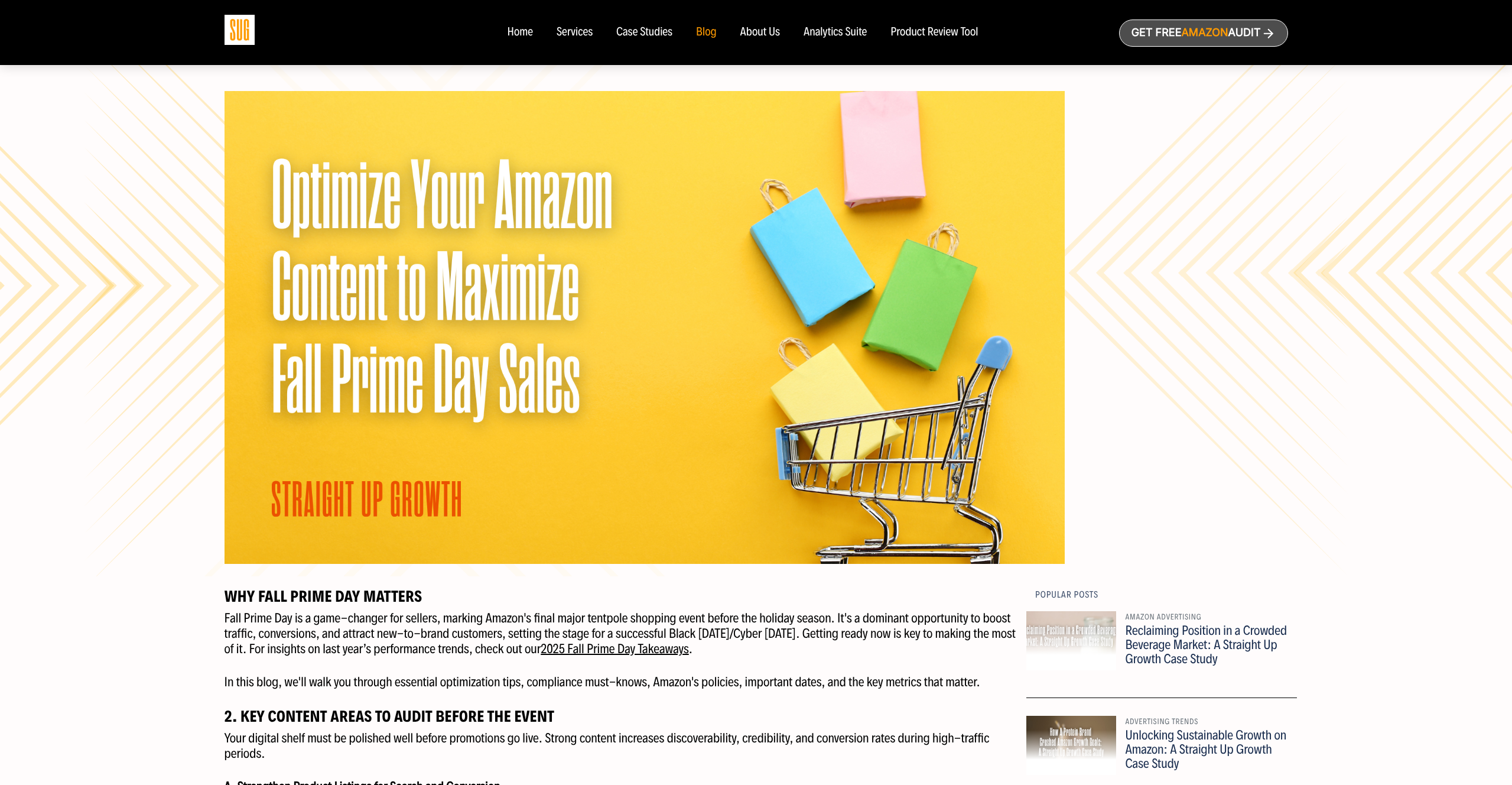
scroll to position [0, 0]
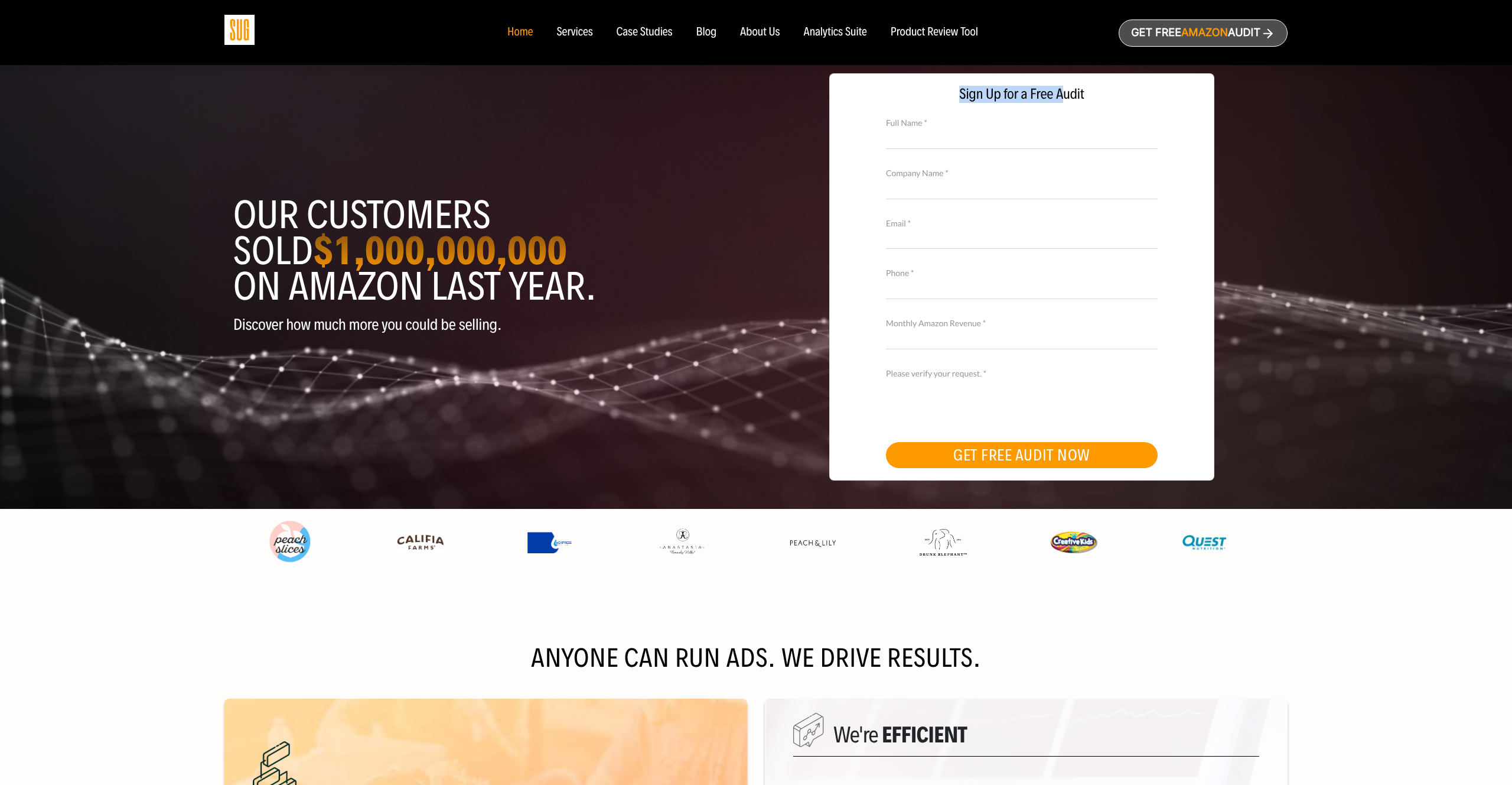
drag, startPoint x: 954, startPoint y: 96, endPoint x: 1066, endPoint y: 96, distance: 112.0
click at [1066, 96] on span "Sign Up for a Free Audit" at bounding box center [1022, 94] width 361 height 17
